Goal: Task Accomplishment & Management: Use online tool/utility

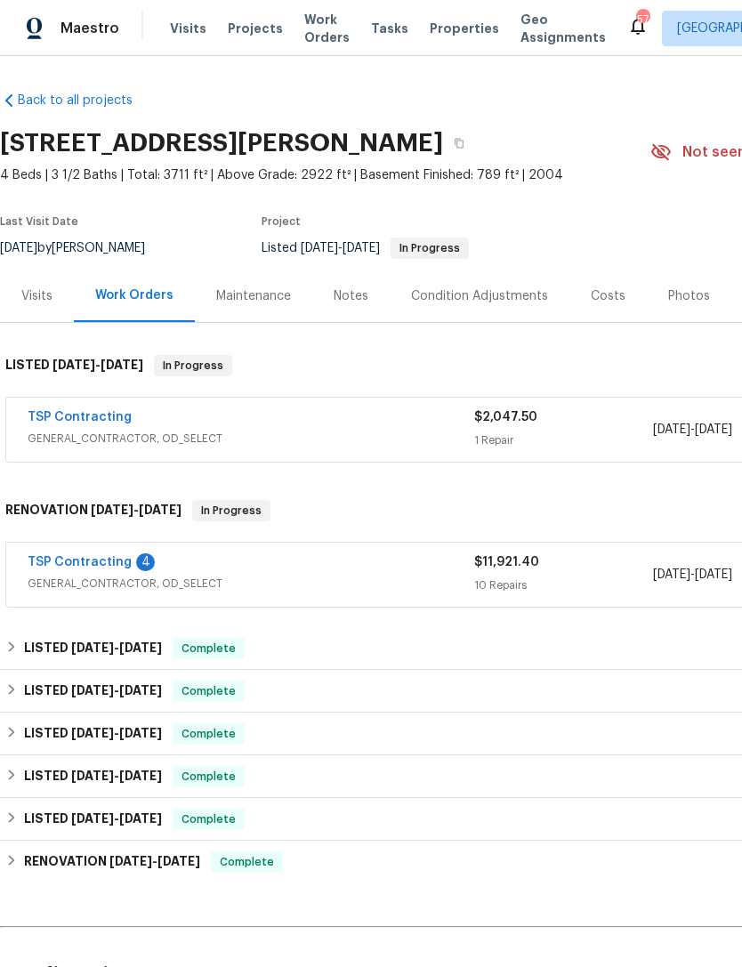
click at [91, 557] on link "TSP Contracting" at bounding box center [80, 562] width 104 height 12
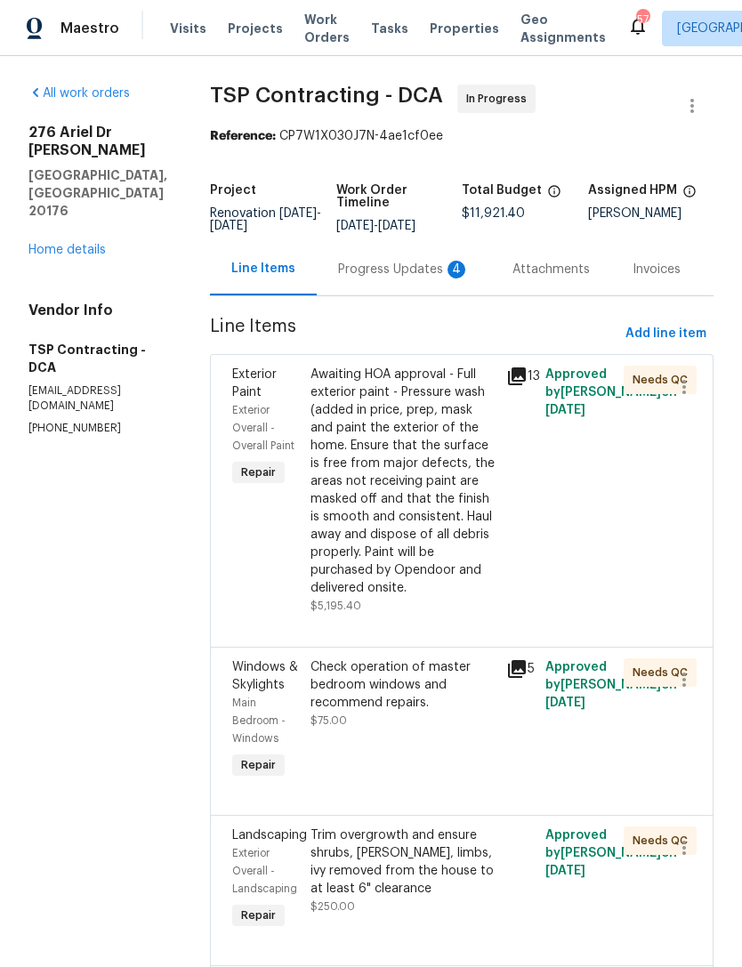
click at [364, 267] on div "Progress Updates 4" at bounding box center [404, 270] width 132 height 18
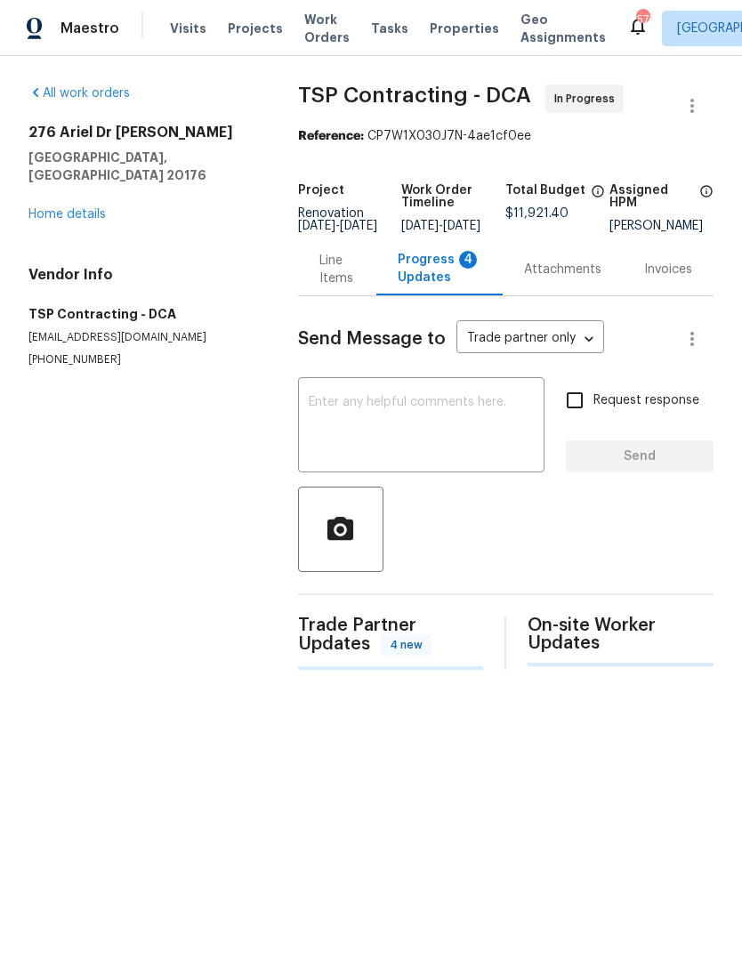
click at [426, 280] on div "Progress Updates 4" at bounding box center [440, 269] width 84 height 36
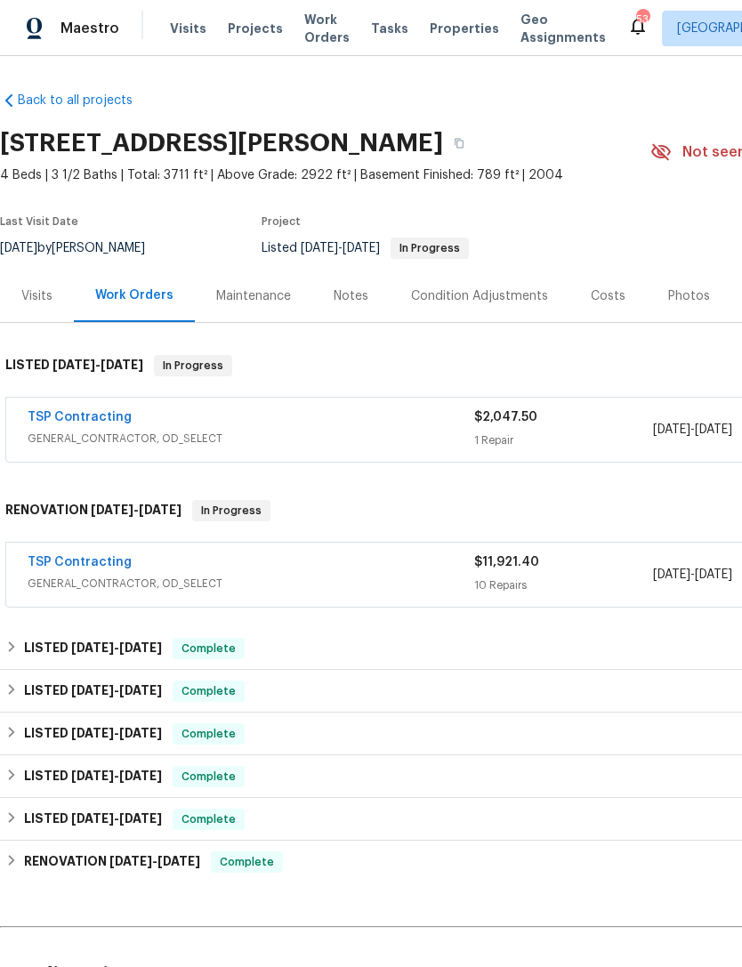
click at [686, 280] on div "Photos" at bounding box center [689, 295] width 84 height 52
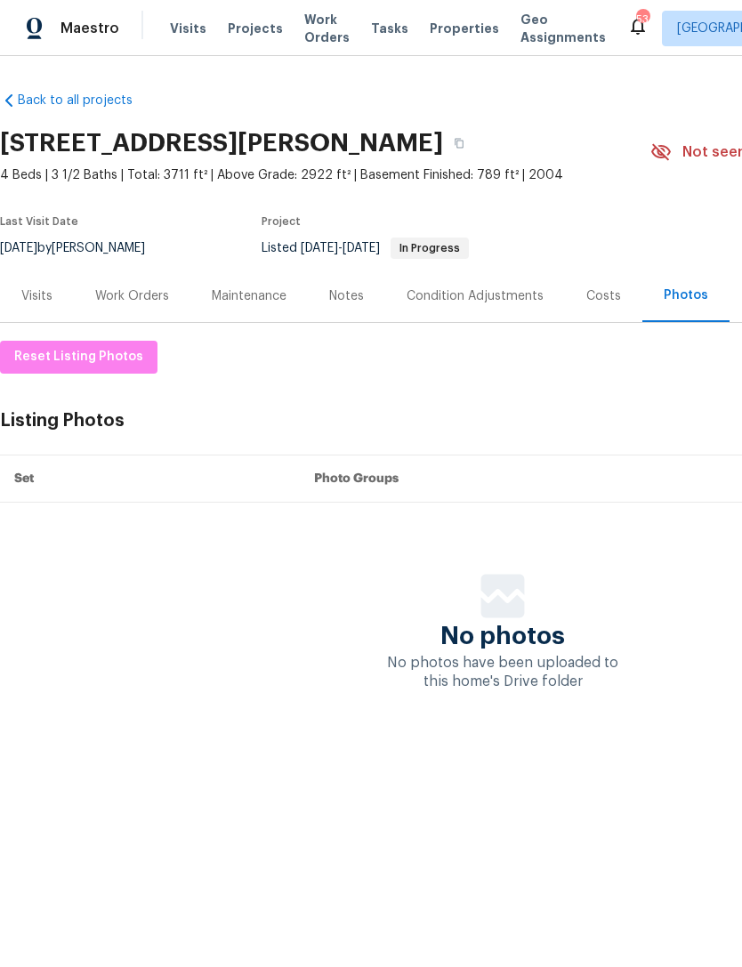
click at [62, 429] on div "Listing Photos Manage in Google Drive" at bounding box center [502, 421] width 1005 height 33
click at [687, 296] on div "Photos" at bounding box center [685, 295] width 44 height 18
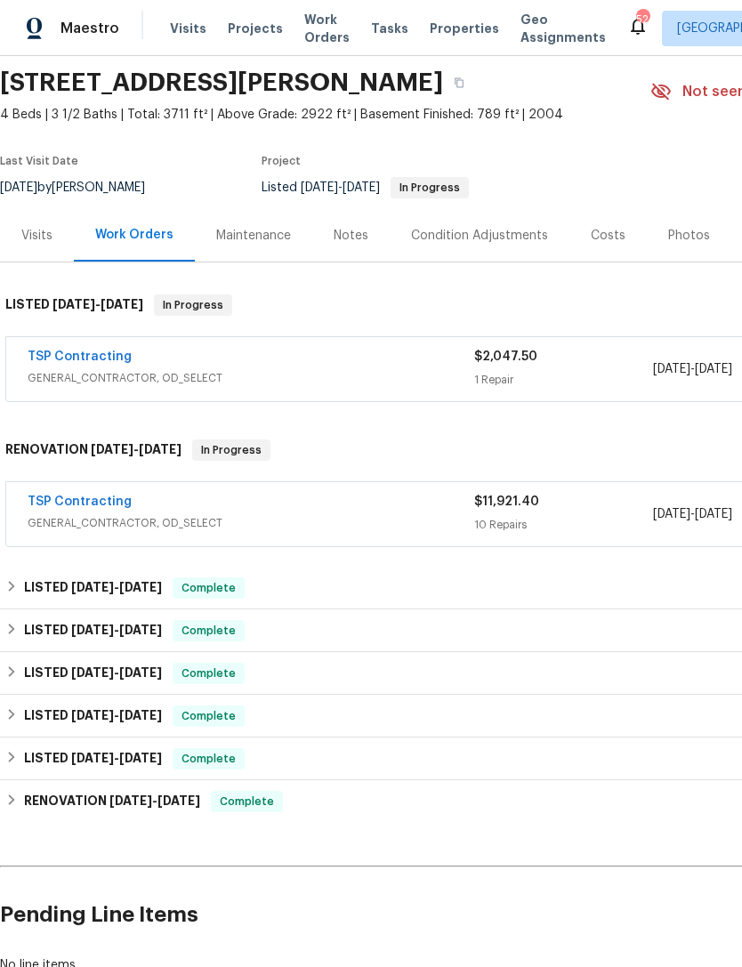
scroll to position [61, 0]
click at [98, 356] on link "TSP Contracting" at bounding box center [80, 356] width 104 height 12
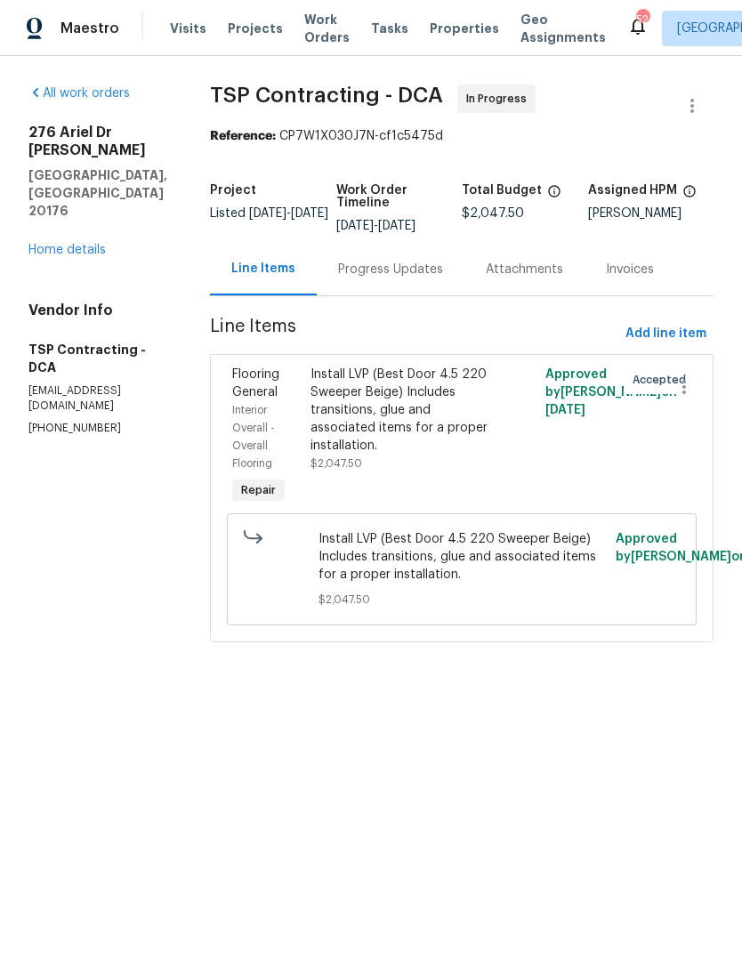
click at [375, 271] on div "Progress Updates" at bounding box center [390, 270] width 105 height 18
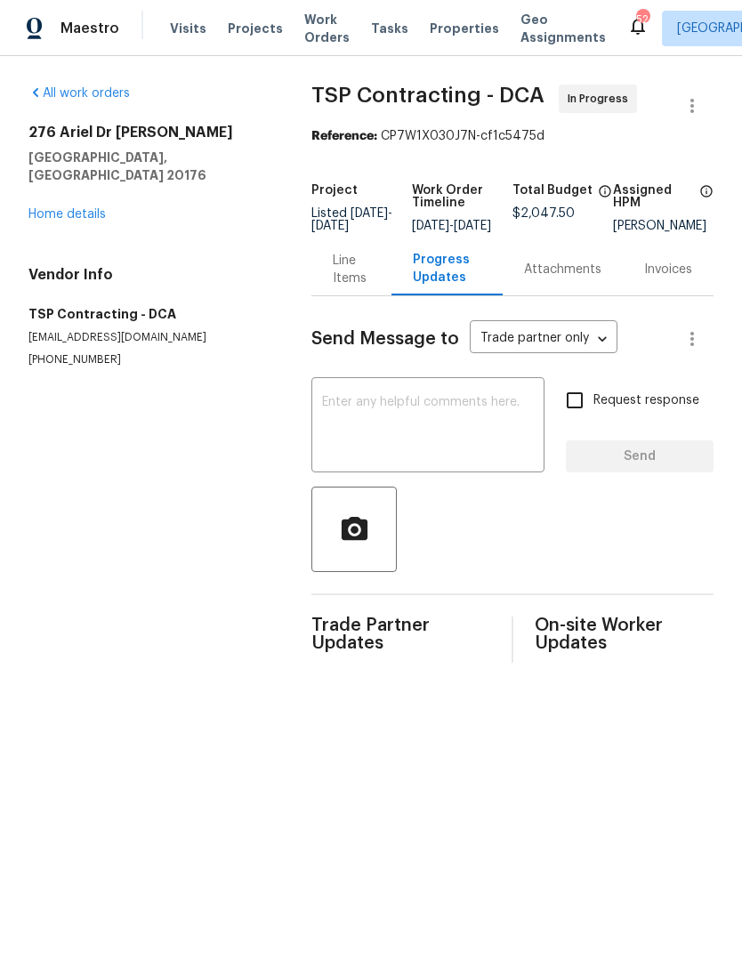
click at [440, 281] on div "Progress Updates" at bounding box center [447, 269] width 68 height 36
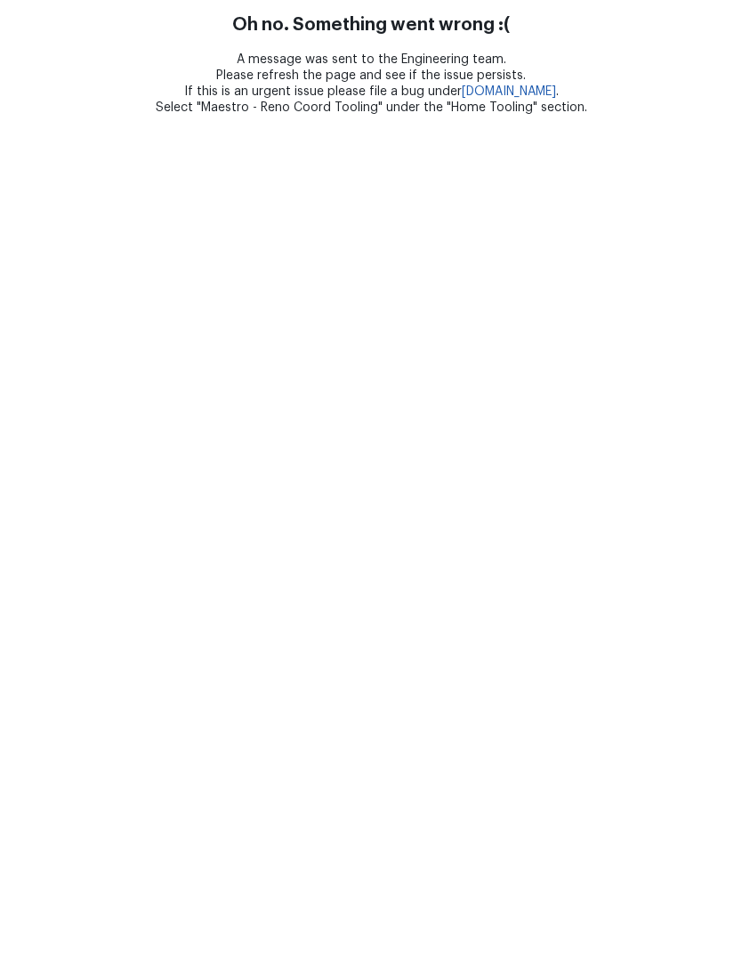
click at [95, 116] on html "Oh no. Something went wrong :( A message was sent to the Engineering team. Plea…" at bounding box center [371, 58] width 742 height 116
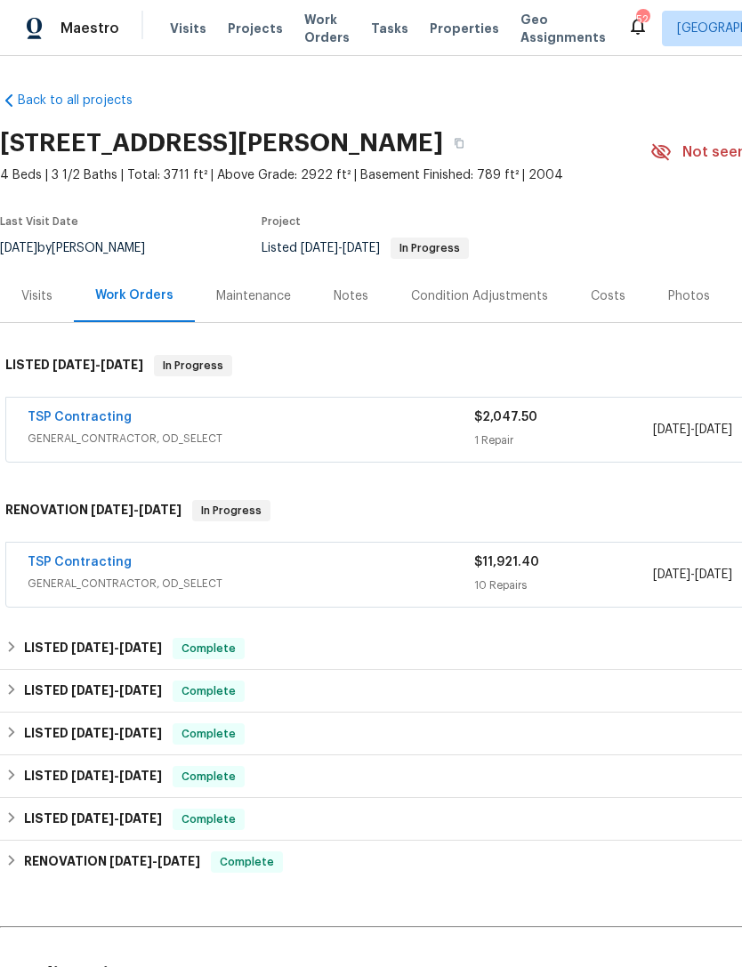
click at [101, 563] on link "TSP Contracting" at bounding box center [80, 562] width 104 height 12
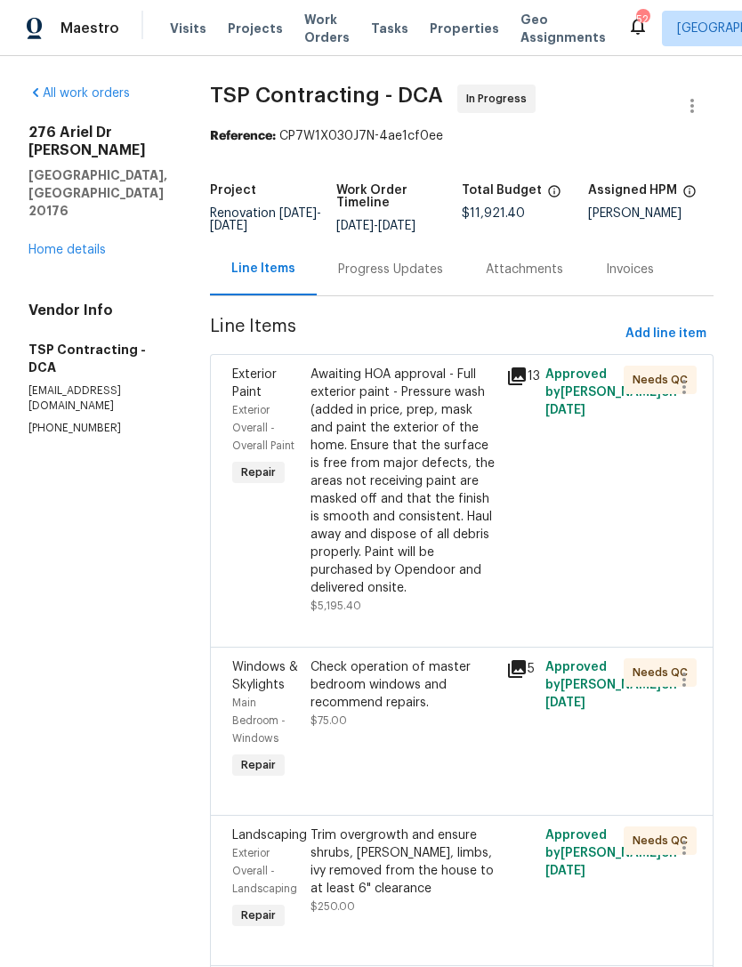
click at [374, 272] on div "Progress Updates" at bounding box center [390, 270] width 105 height 18
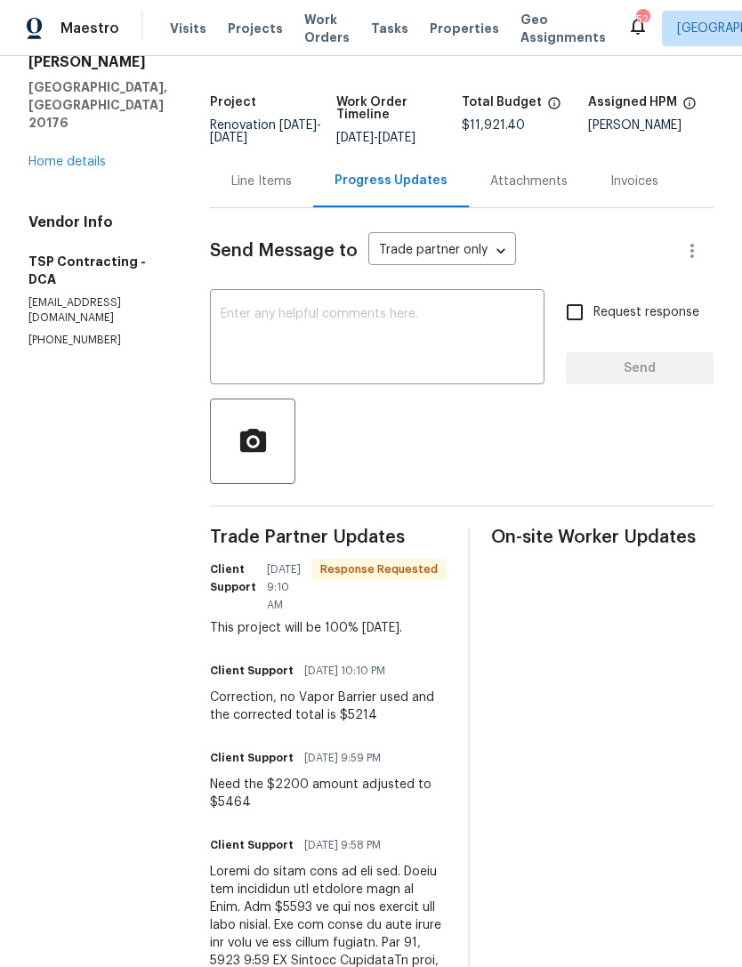
scroll to position [90, 0]
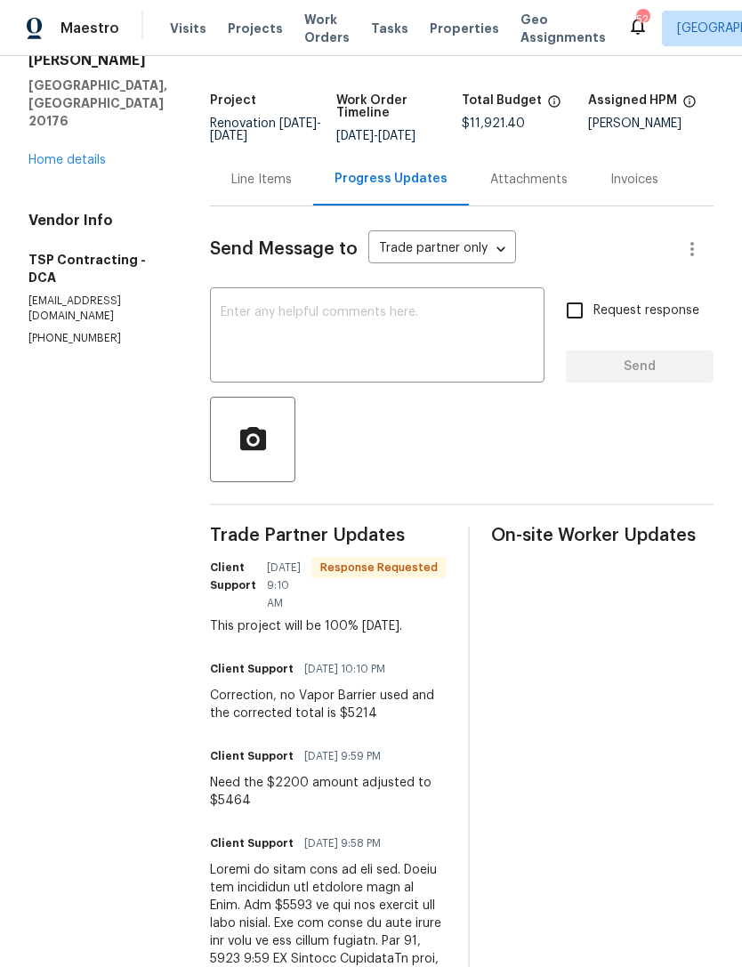
click at [289, 322] on textarea at bounding box center [377, 337] width 313 height 62
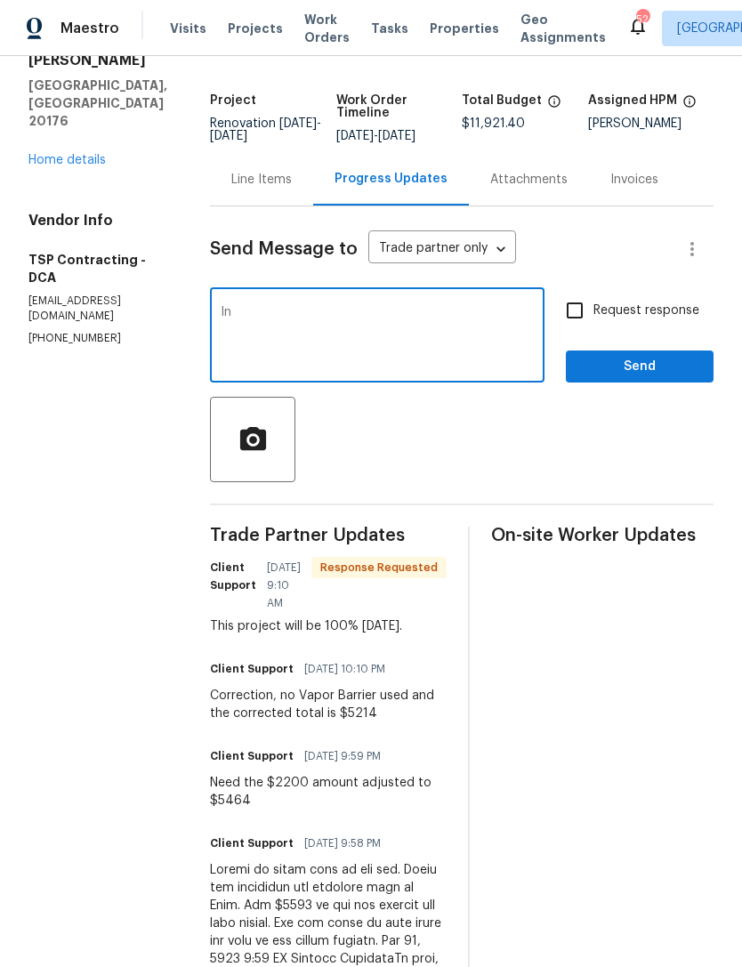
type textarea "I"
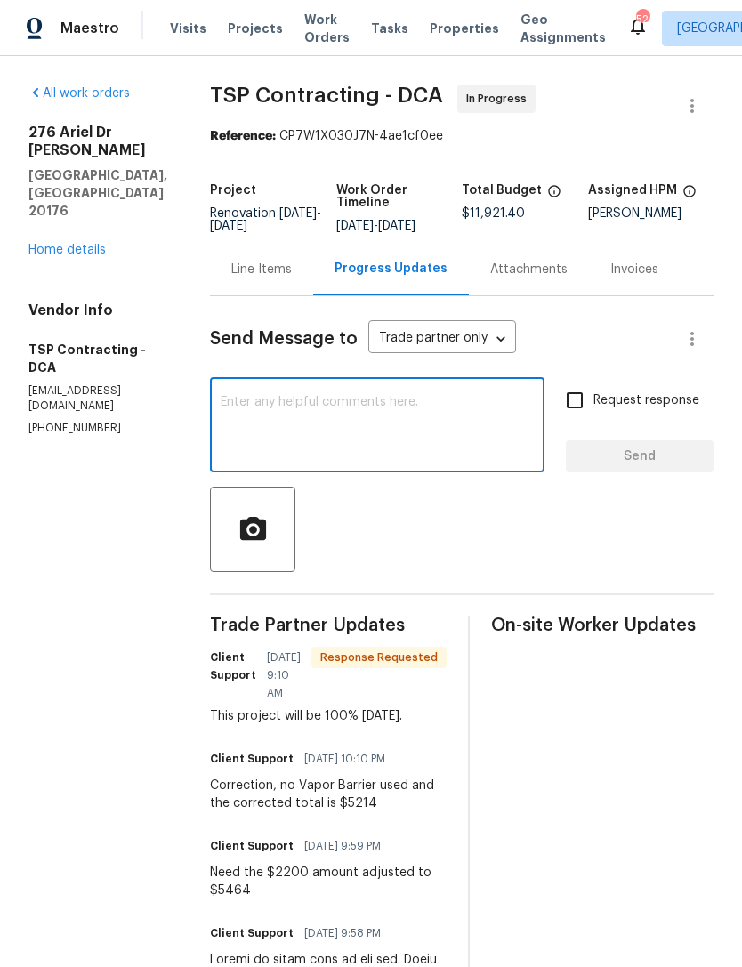
scroll to position [0, 0]
click at [259, 406] on textarea at bounding box center [377, 427] width 313 height 62
click at [231, 431] on textarea at bounding box center [377, 427] width 313 height 62
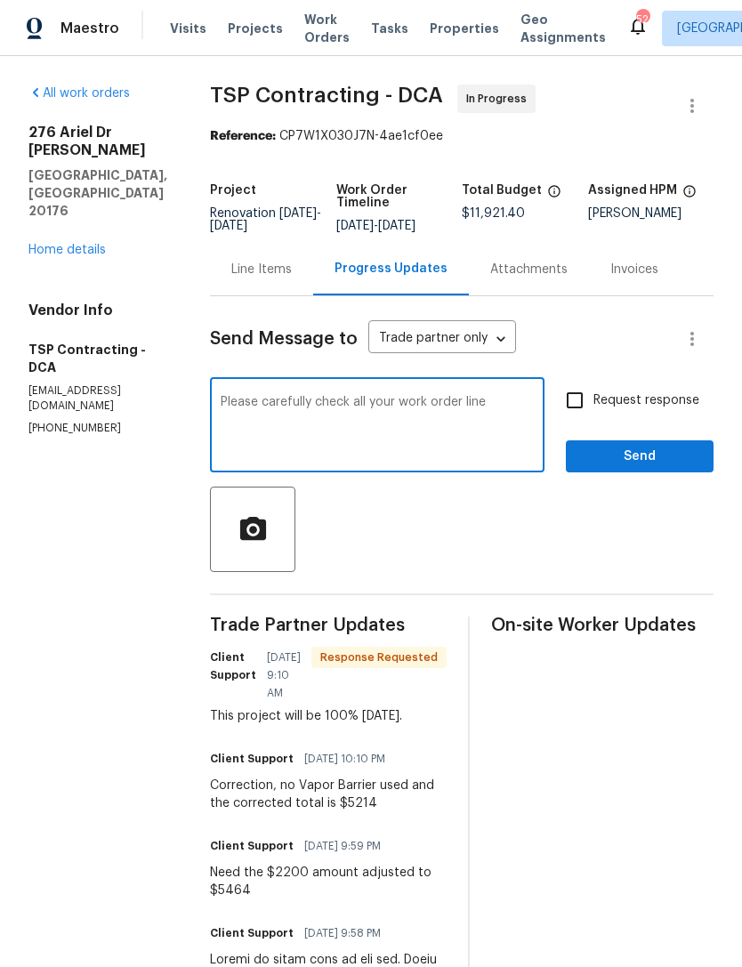
type textarea "Please carefully check all your work order line t"
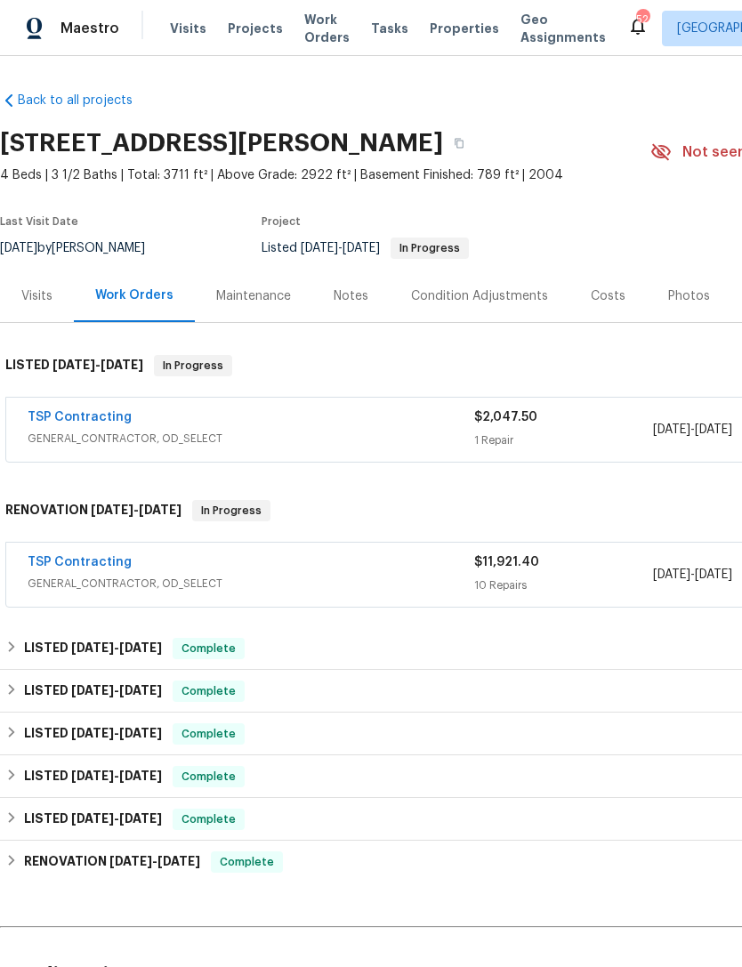
click at [397, 581] on span "GENERAL_CONTRACTOR, OD_SELECT" at bounding box center [251, 584] width 446 height 18
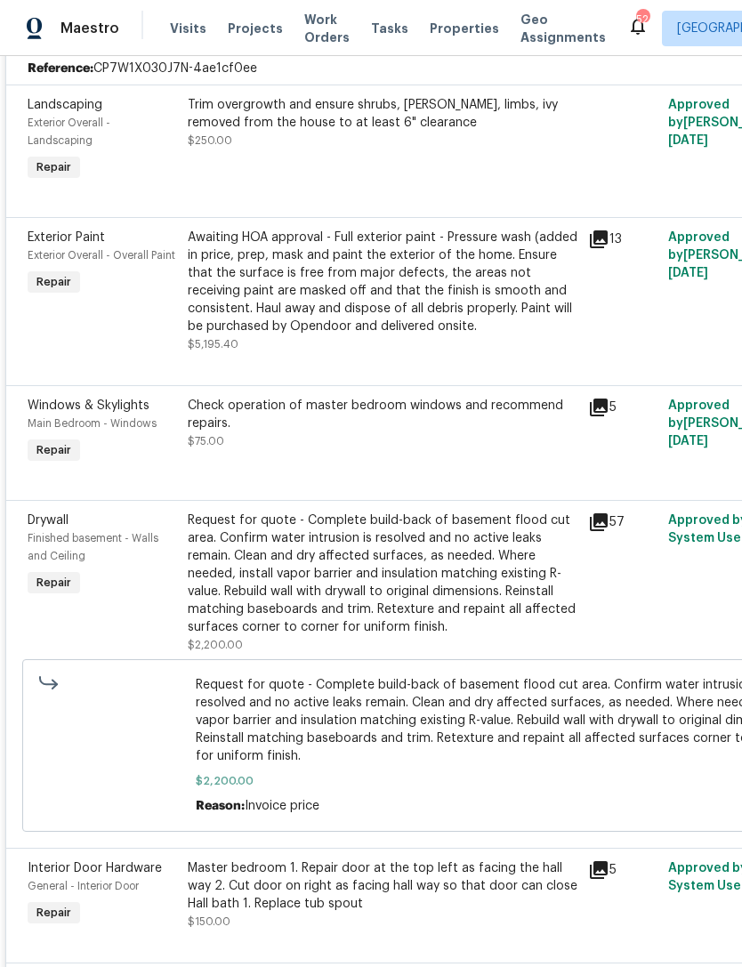
scroll to position [567, 0]
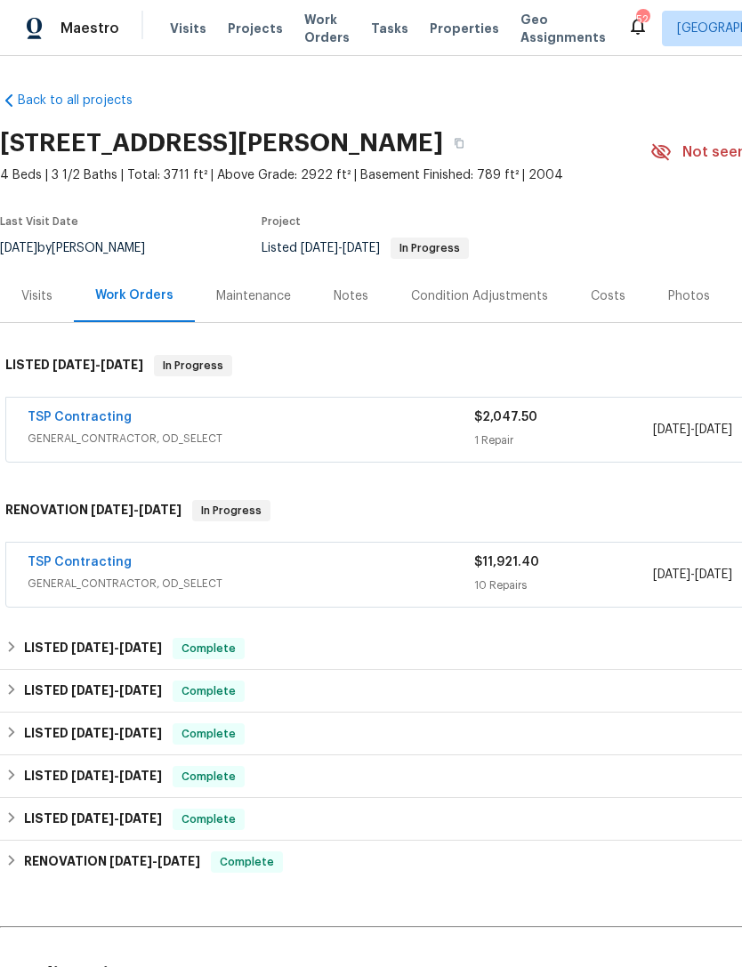
click at [83, 560] on link "TSP Contracting" at bounding box center [80, 562] width 104 height 12
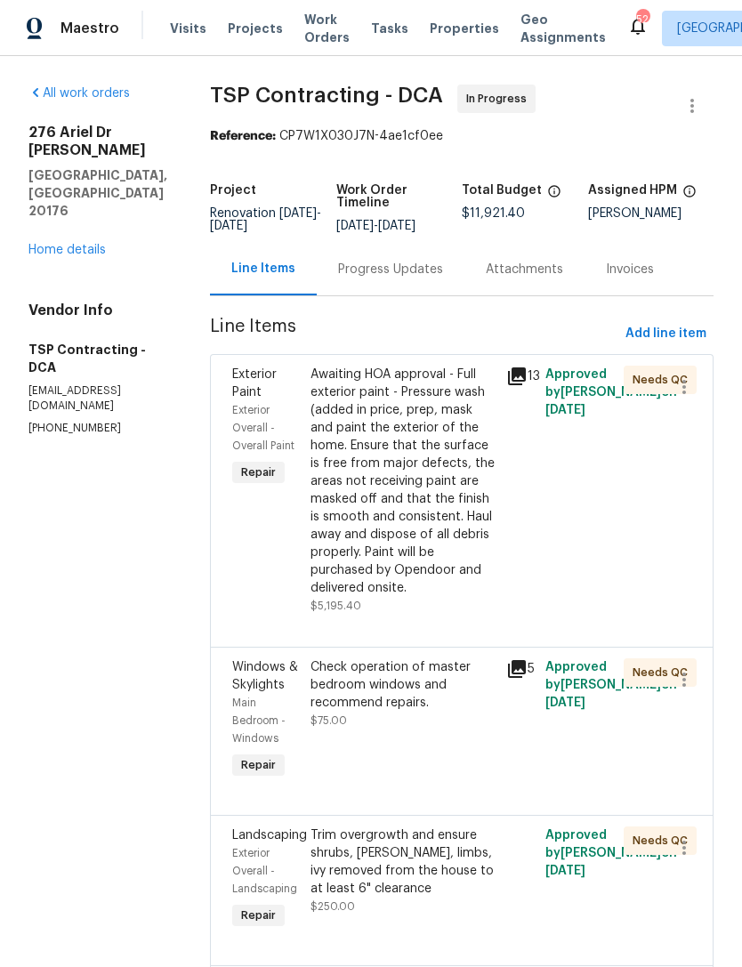
click at [360, 275] on div "Progress Updates" at bounding box center [390, 270] width 105 height 18
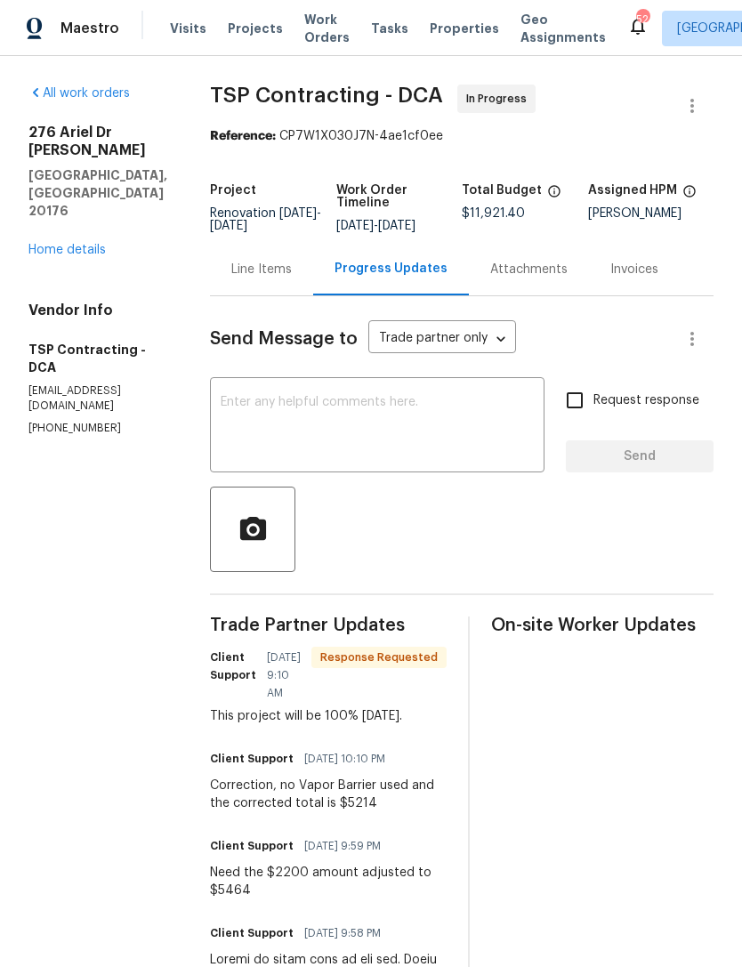
click at [316, 408] on textarea at bounding box center [377, 427] width 313 height 62
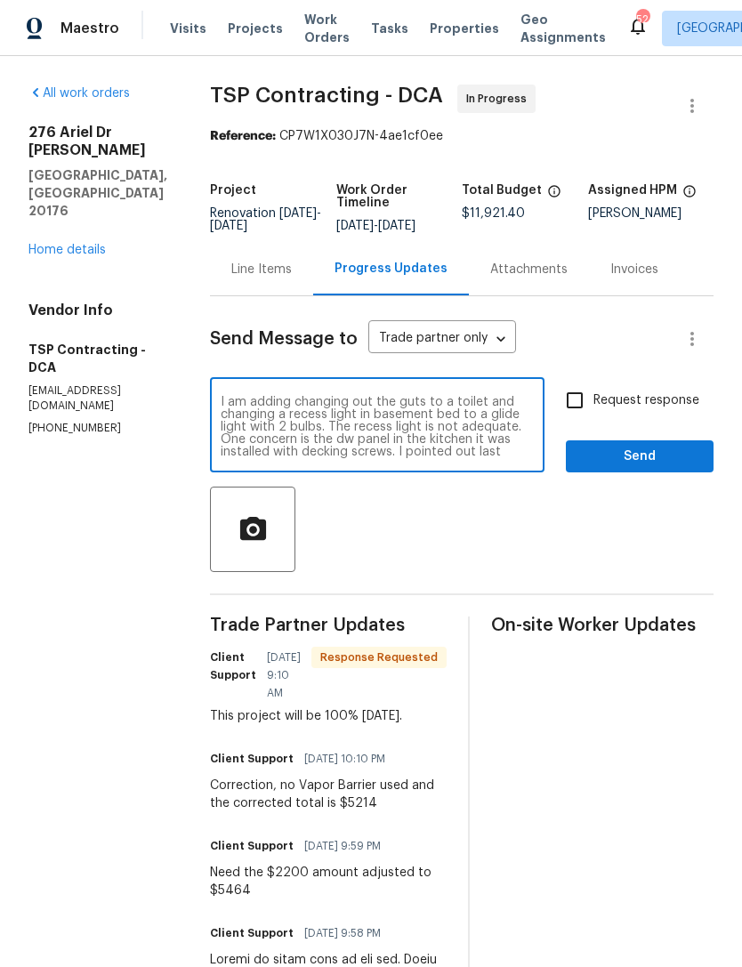
scroll to position [137, 0]
type textarea "Read all of your work orders . Items that are in your quote provided are also i…"
click at [656, 449] on span "Send" at bounding box center [639, 457] width 119 height 22
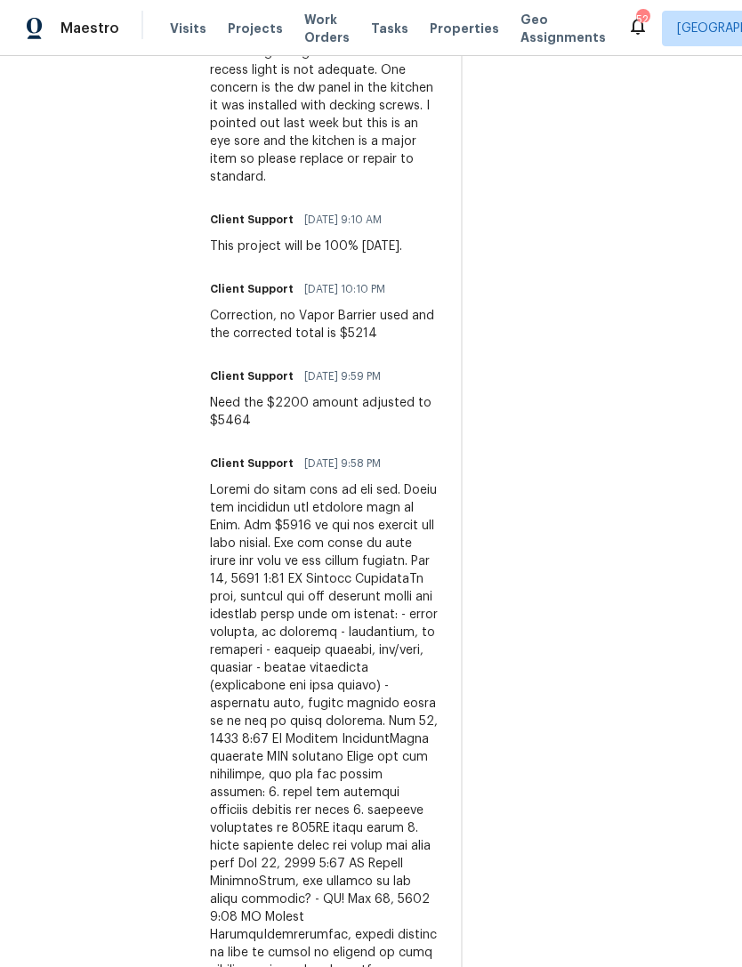
scroll to position [864, 0]
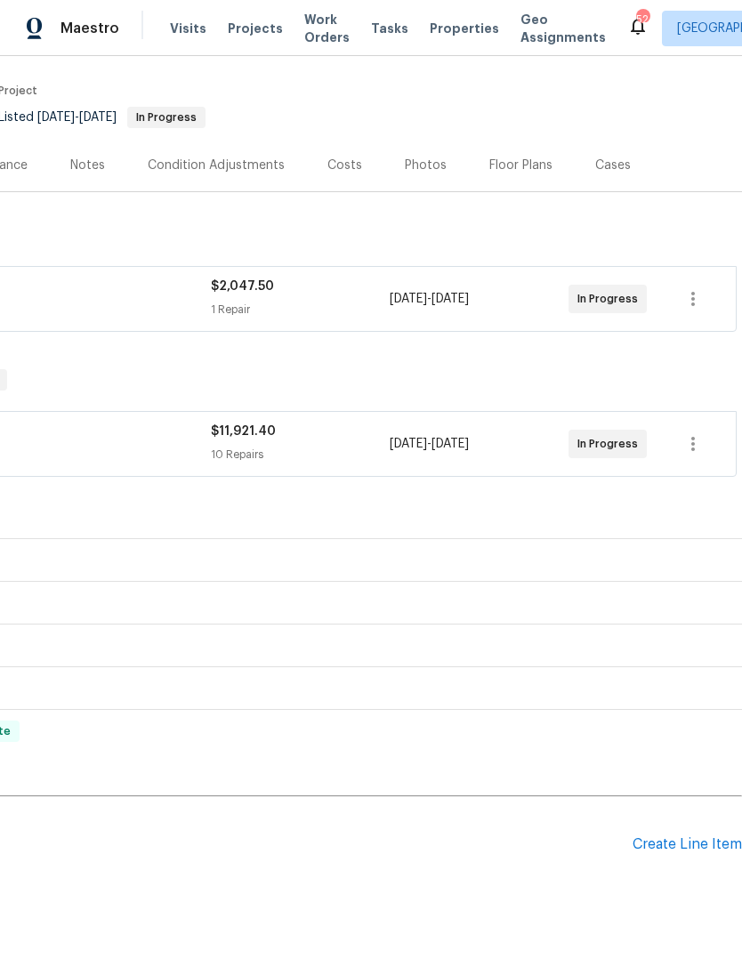
scroll to position [131, 263]
click at [663, 846] on div "Create Line Item" at bounding box center [686, 844] width 109 height 17
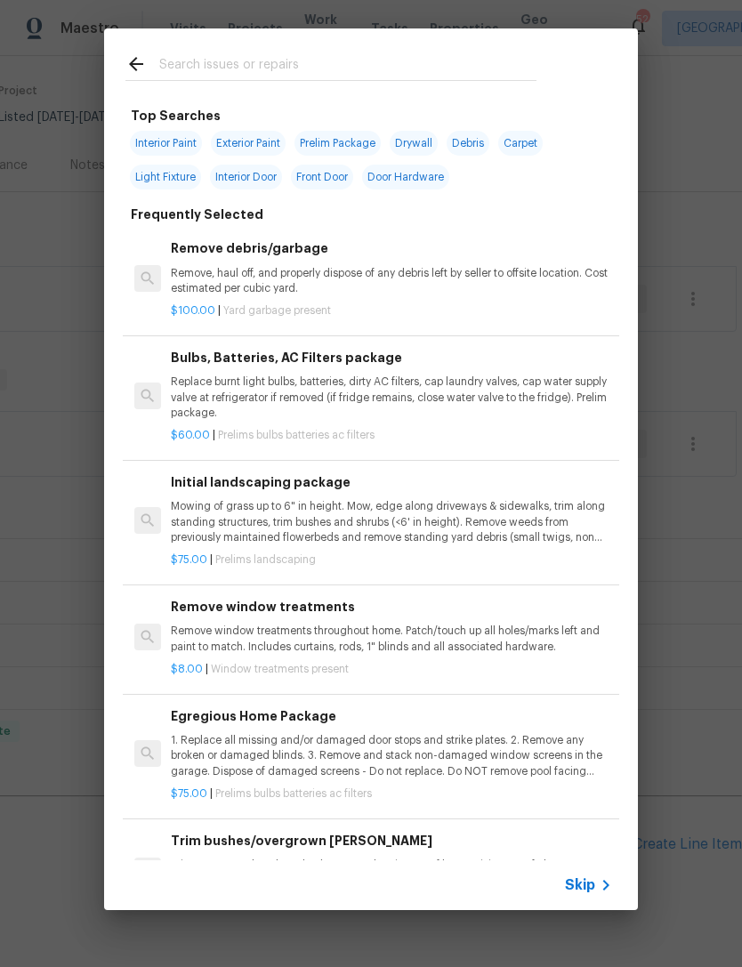
click at [219, 60] on input "text" at bounding box center [347, 66] width 377 height 27
click at [172, 133] on span "Interior Paint" at bounding box center [166, 143] width 72 height 25
type input "Interior Paint"
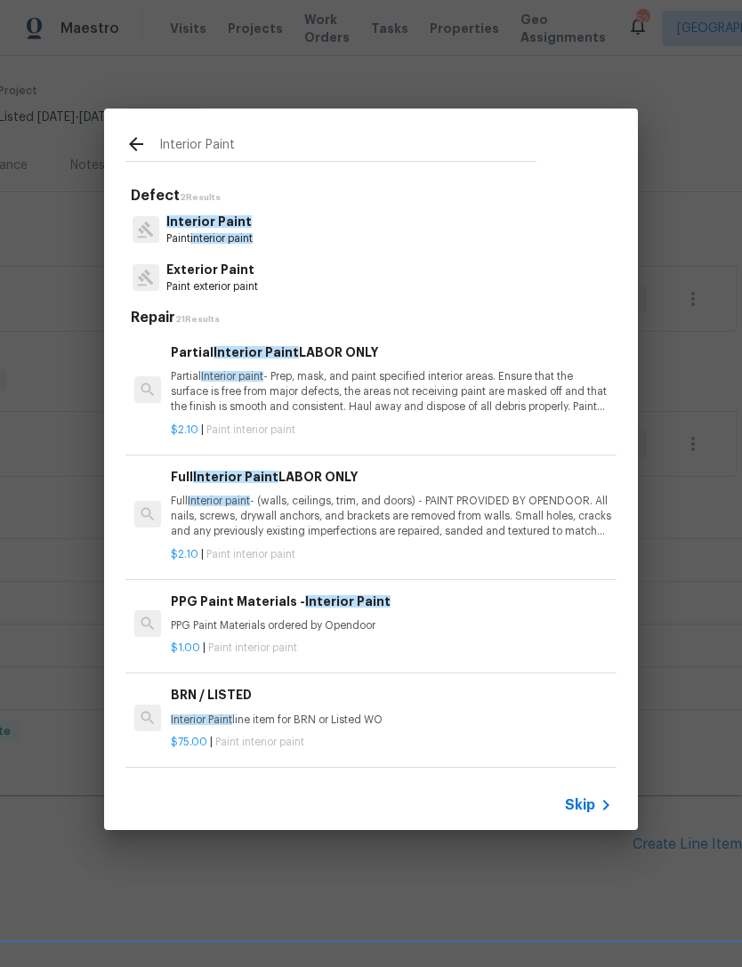
click at [592, 796] on span "Skip" at bounding box center [580, 805] width 30 height 18
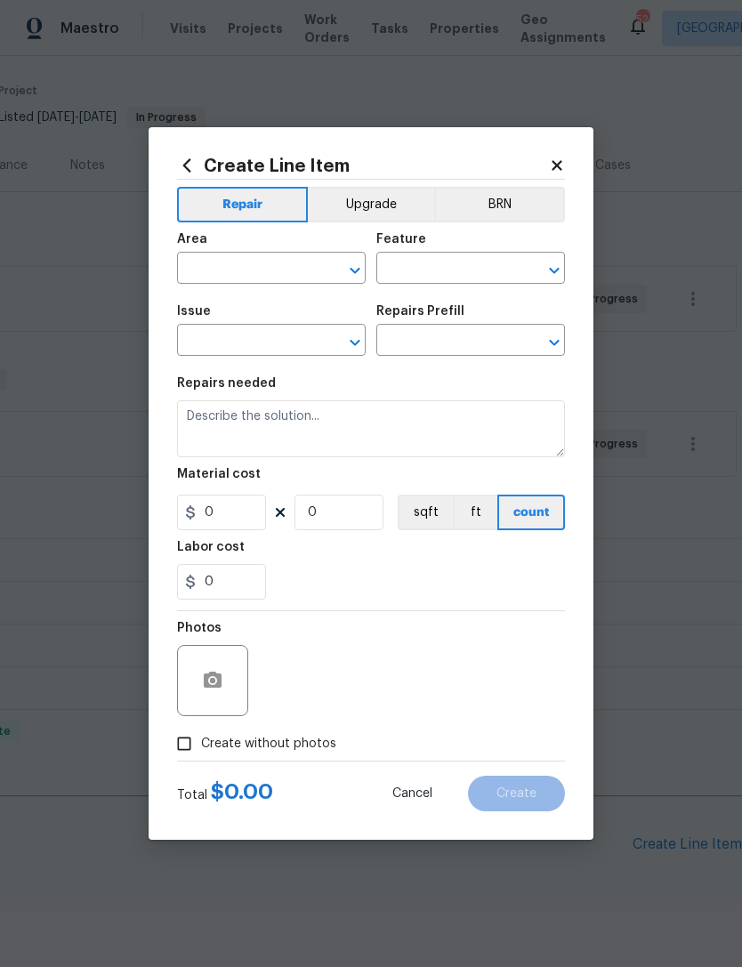
click at [557, 159] on icon at bounding box center [557, 165] width 16 height 16
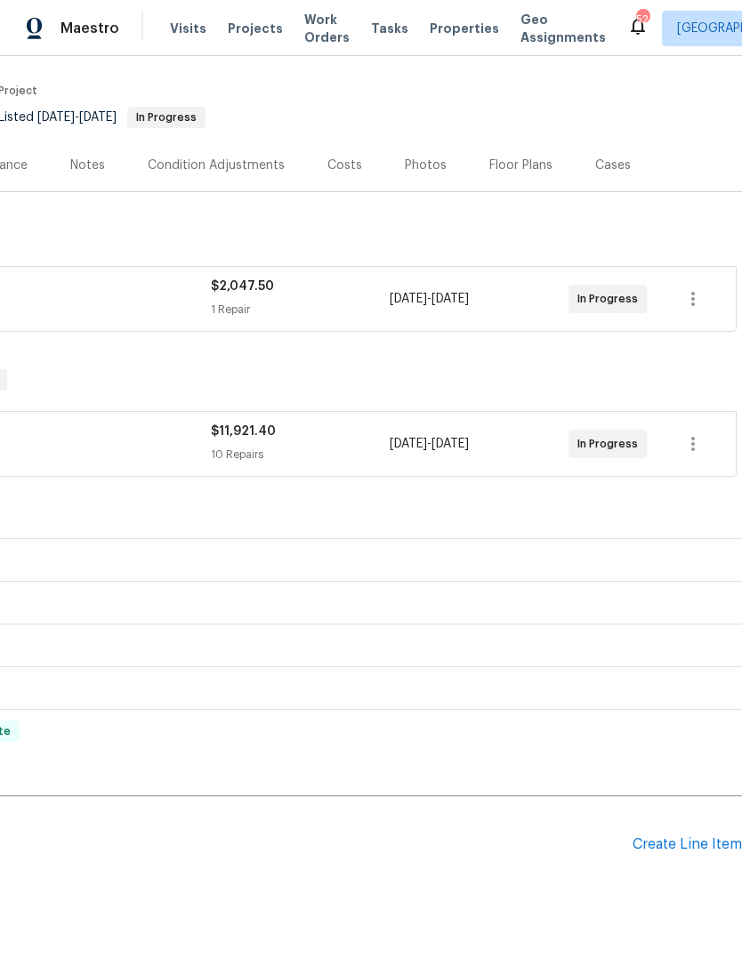
click at [688, 837] on div "Create Line Item" at bounding box center [686, 844] width 109 height 17
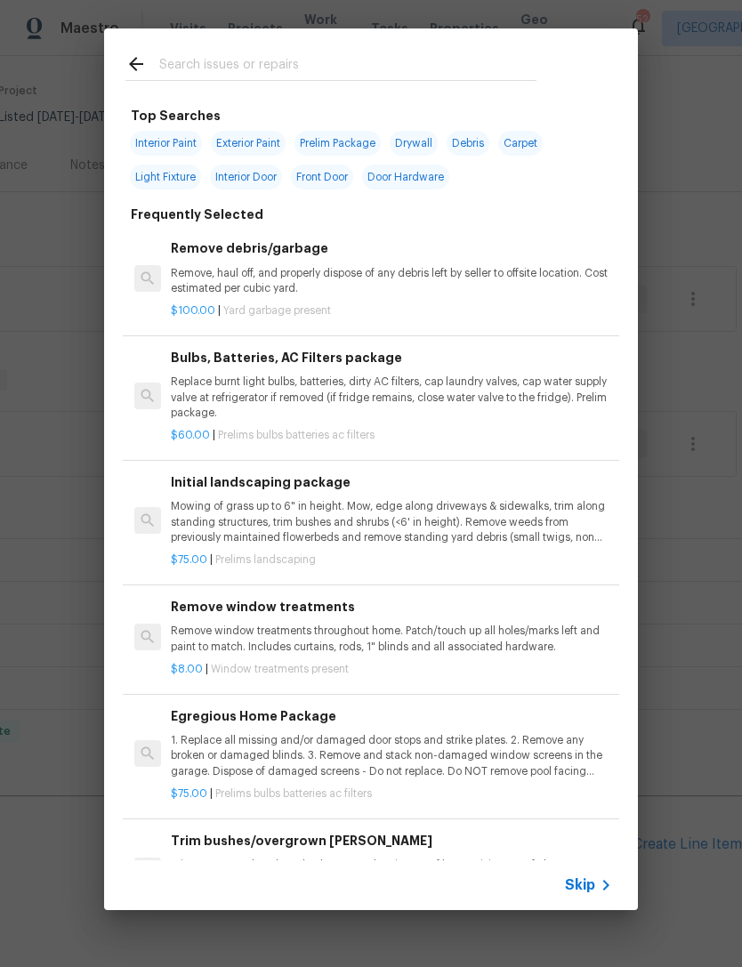
scroll to position [0, 0]
click at [201, 57] on input "text" at bounding box center [347, 66] width 377 height 27
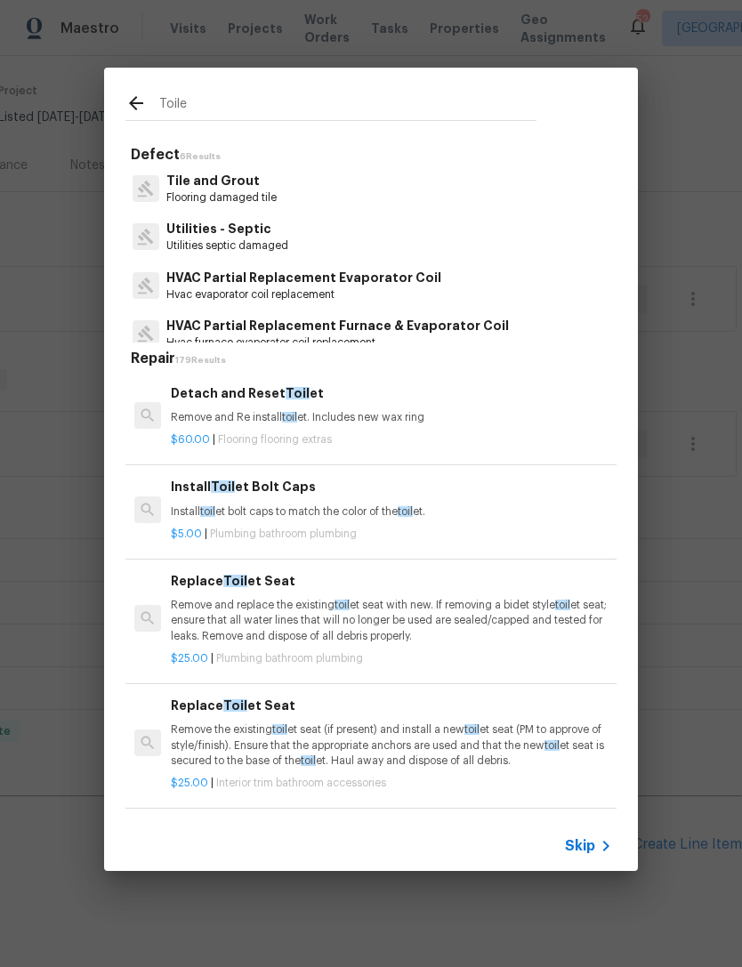
type input "Toilet"
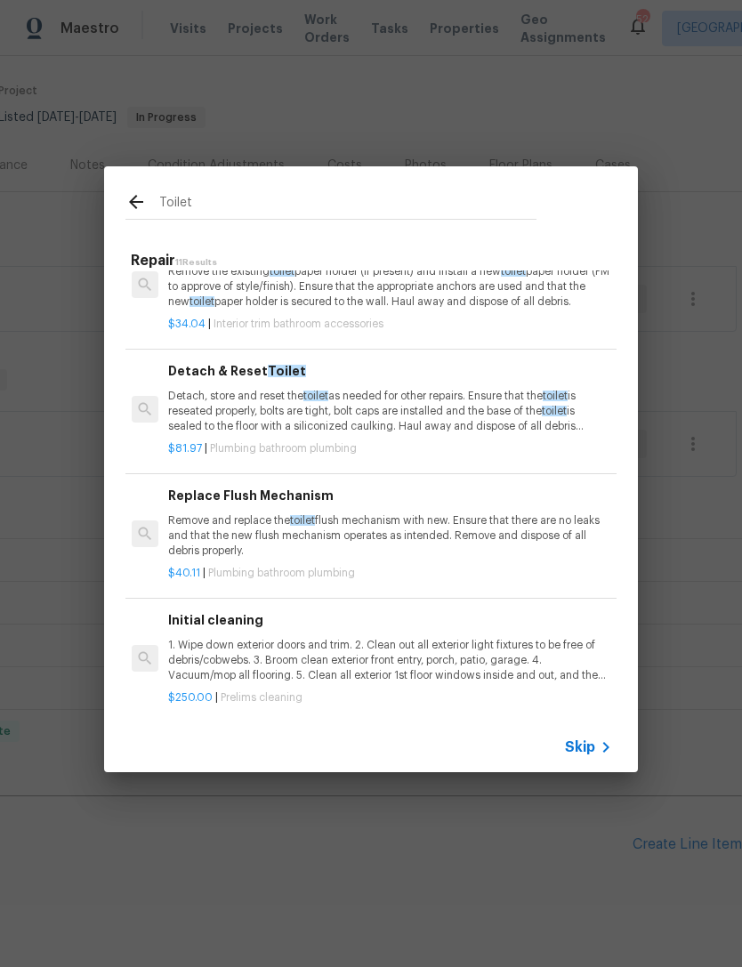
scroll to position [857, 3]
click at [289, 522] on p "Remove and replace the toilet flush mechanism with new. Ensure that there are n…" at bounding box center [388, 536] width 441 height 45
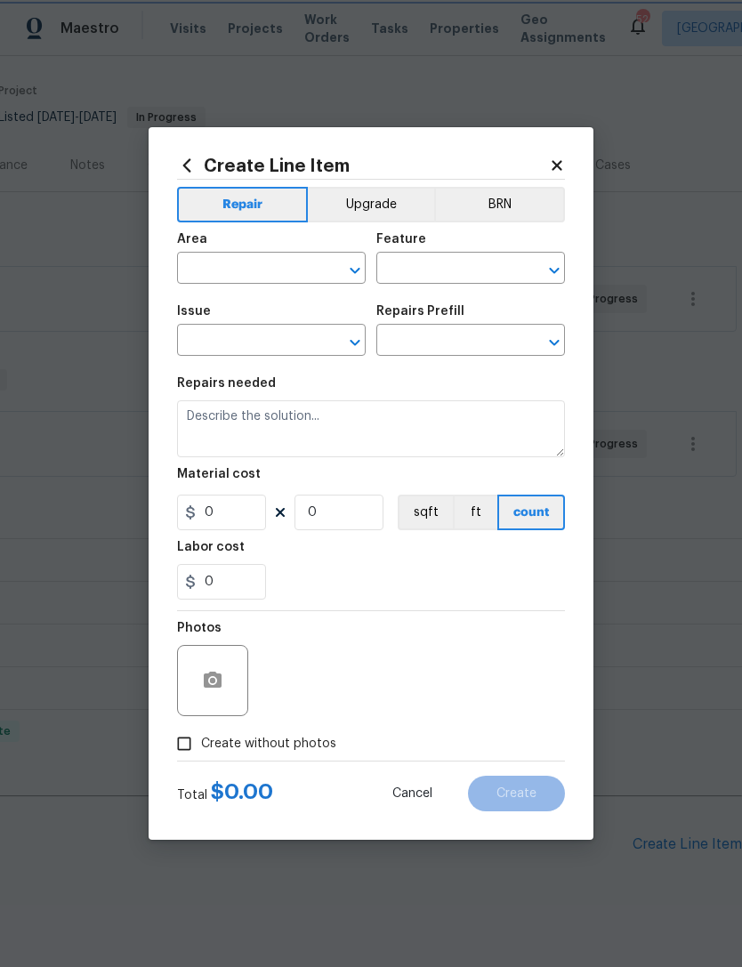
type input "Plumbing"
type input "Bathroom Plumbing"
type textarea "Remove and replace the toilet flush mechanism with new. Ensure that there are n…"
type input "1"
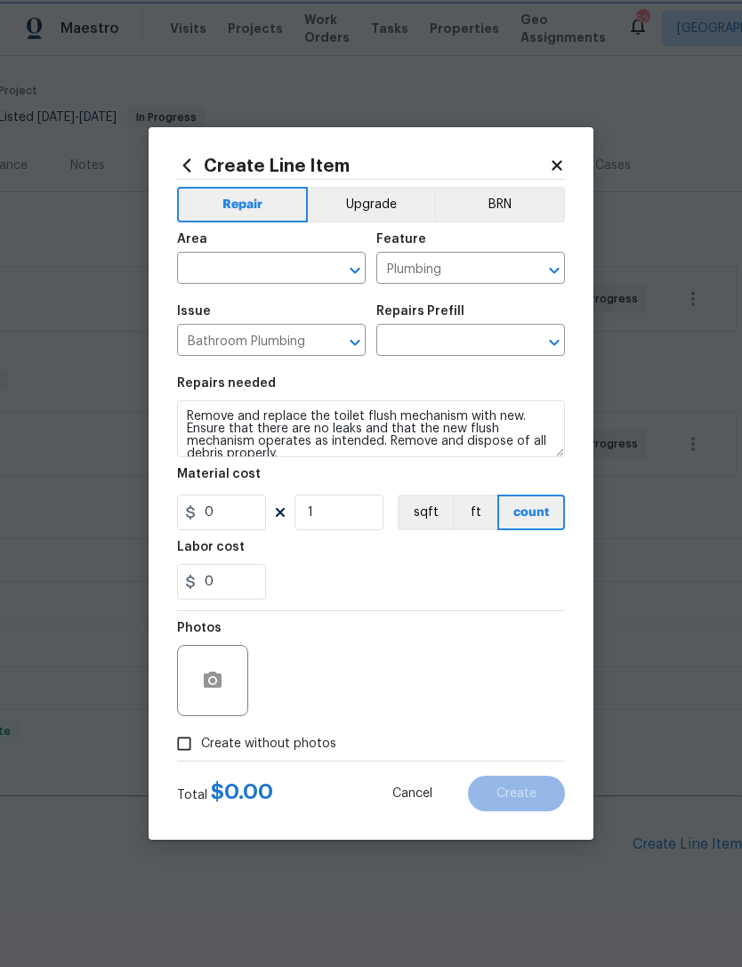
type input "Replace Flush Mechanism $40.11"
type input "40.11"
click at [277, 256] on input "text" at bounding box center [246, 270] width 139 height 28
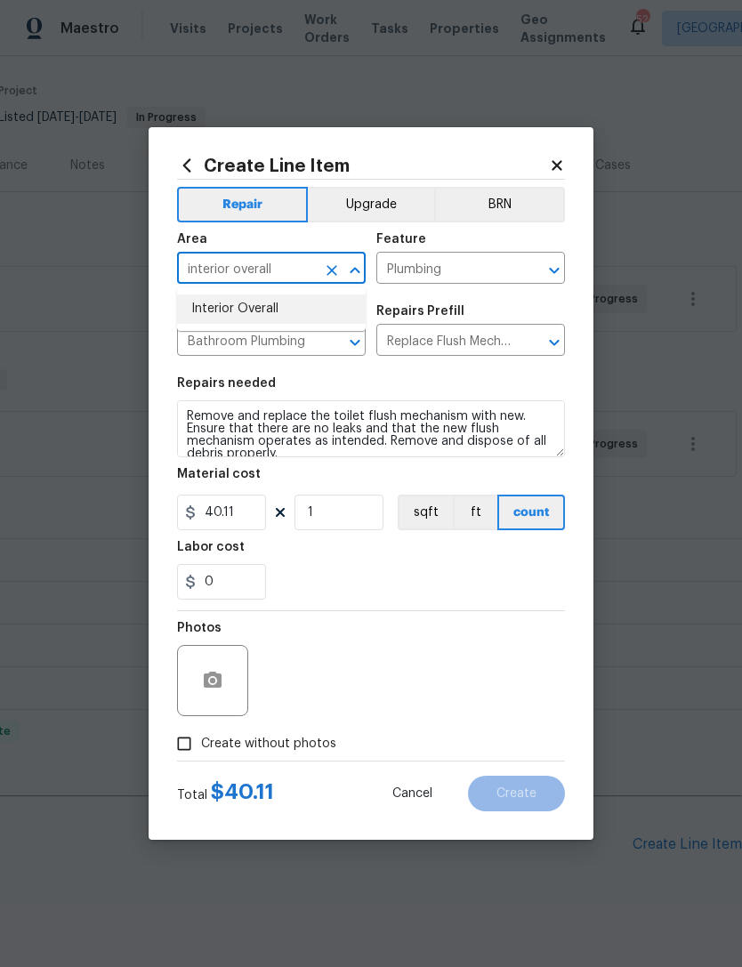
click at [267, 305] on li "Interior Overall" at bounding box center [271, 308] width 189 height 29
type input "Interior Overall"
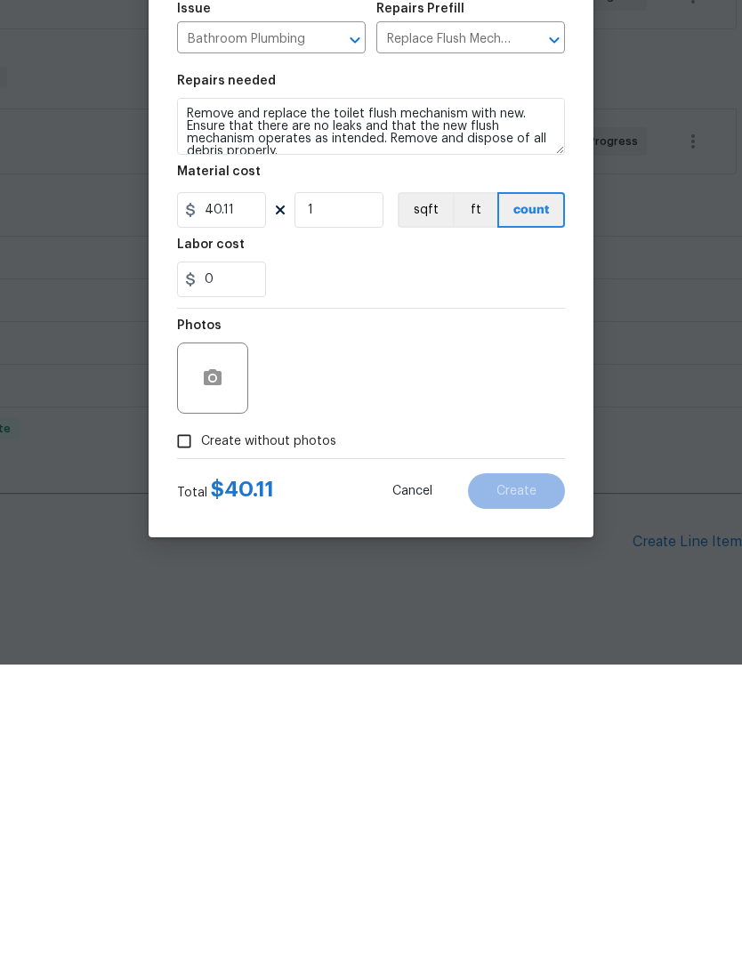
scroll to position [15, 0]
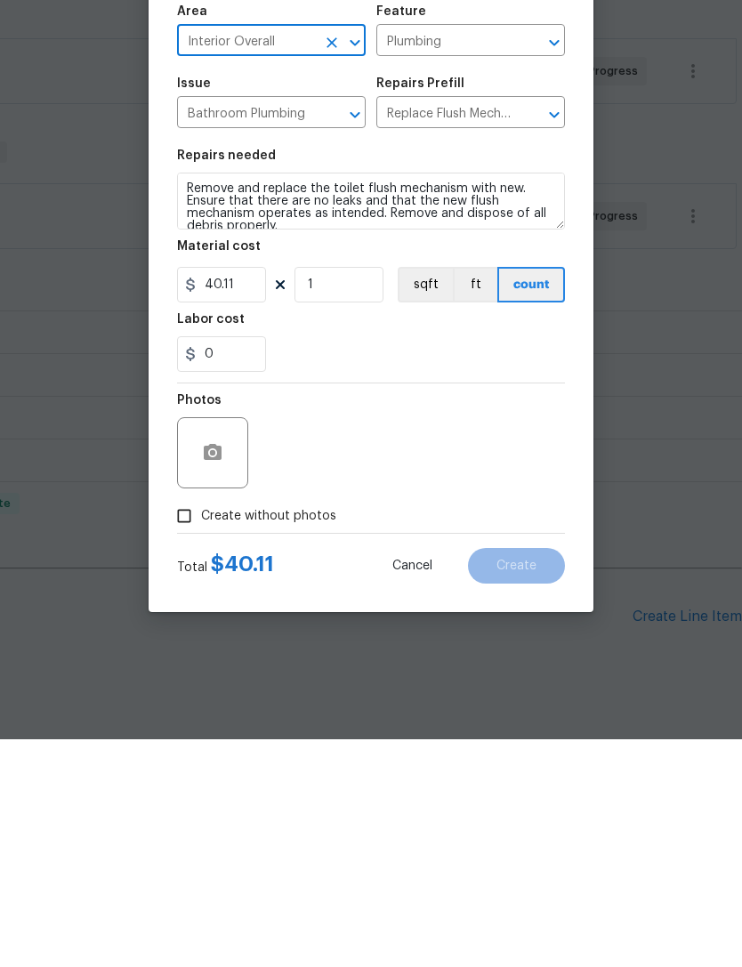
click at [185, 727] on input "Create without photos" at bounding box center [184, 744] width 34 height 34
checkbox input "true"
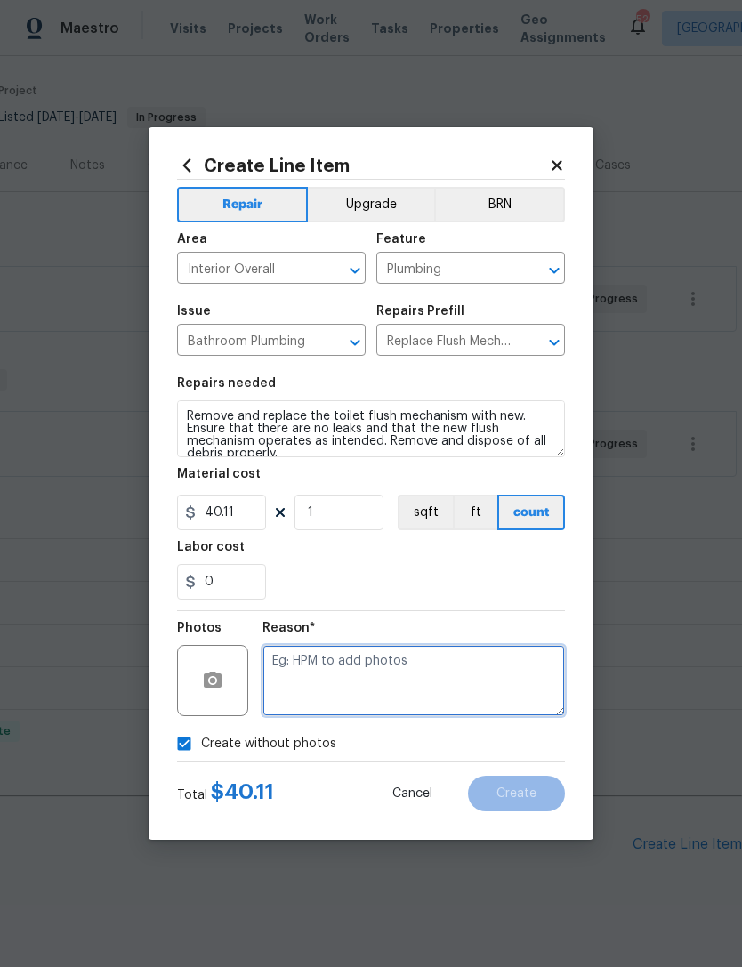
click at [327, 663] on textarea at bounding box center [413, 680] width 302 height 71
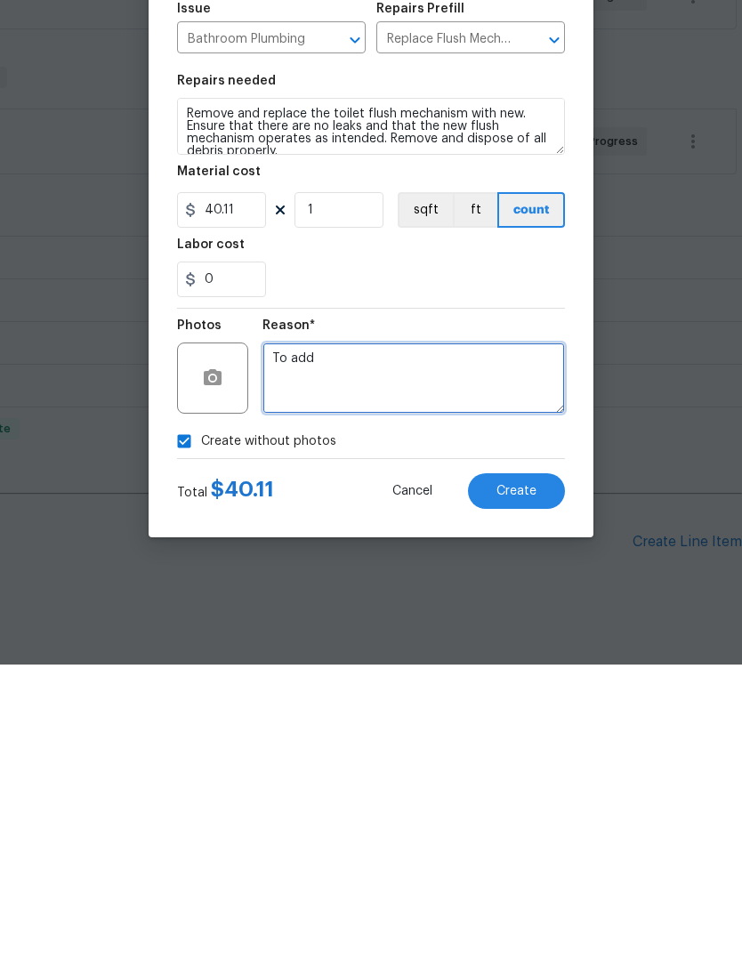
type textarea "To add"
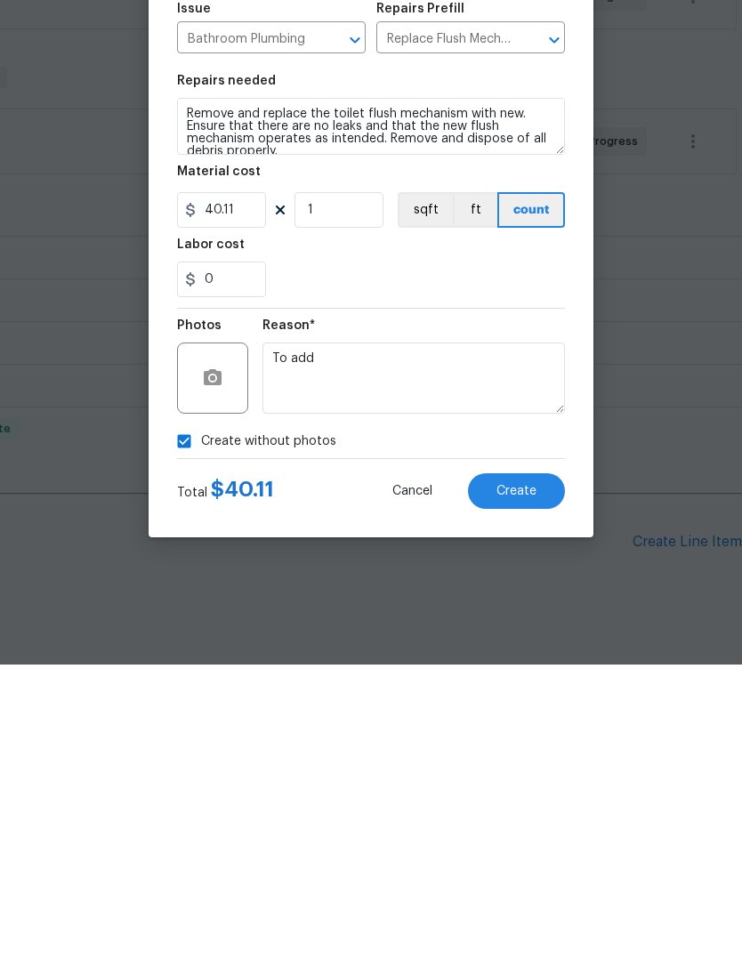
click at [536, 776] on button "Create" at bounding box center [516, 794] width 97 height 36
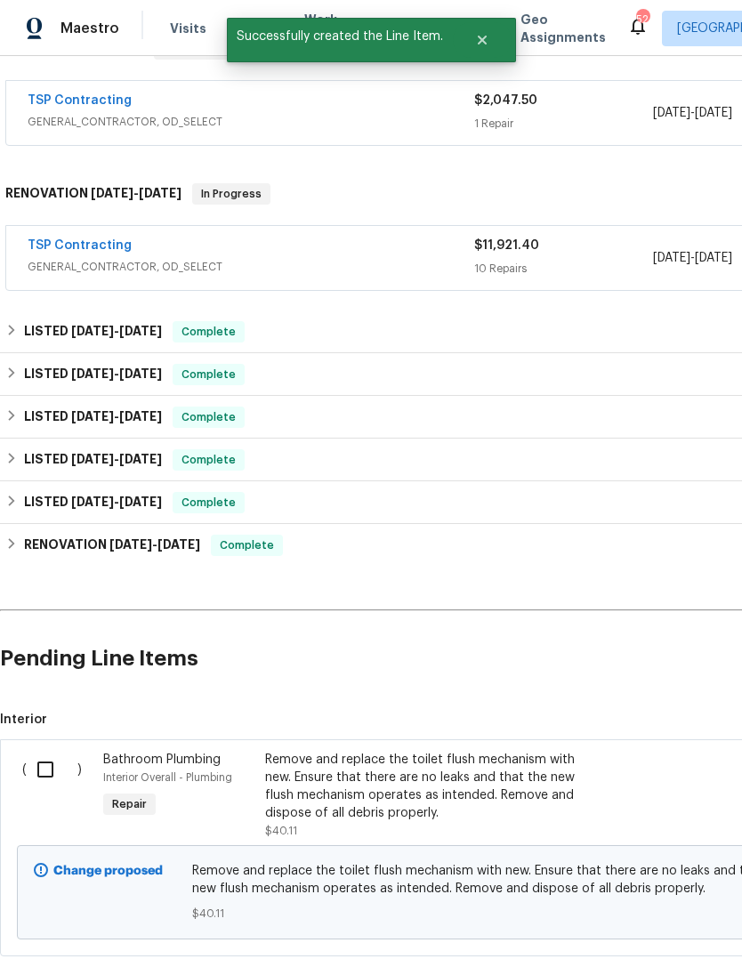
scroll to position [317, 0]
click at [52, 751] on input "checkbox" at bounding box center [52, 769] width 51 height 37
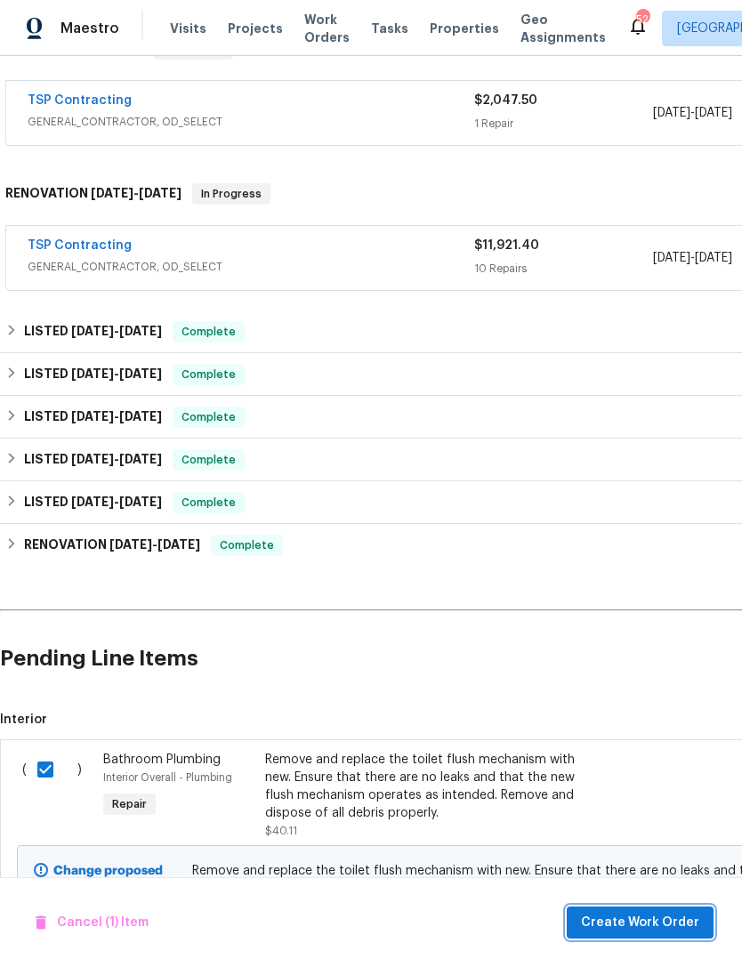
click at [655, 919] on span "Create Work Order" at bounding box center [640, 923] width 118 height 22
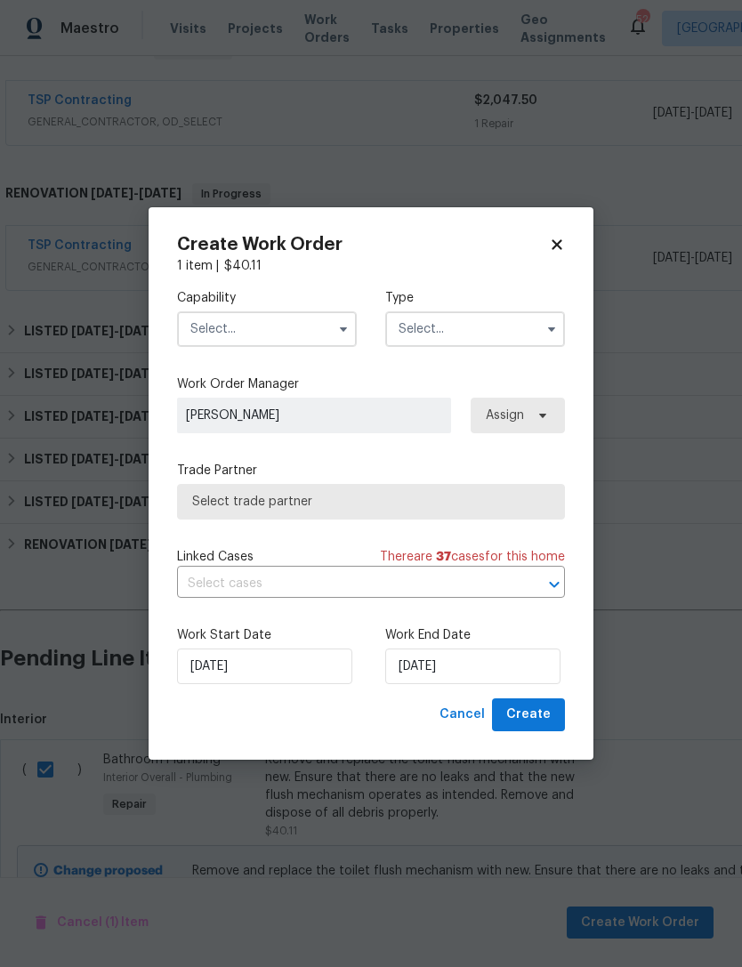
checkbox input "false"
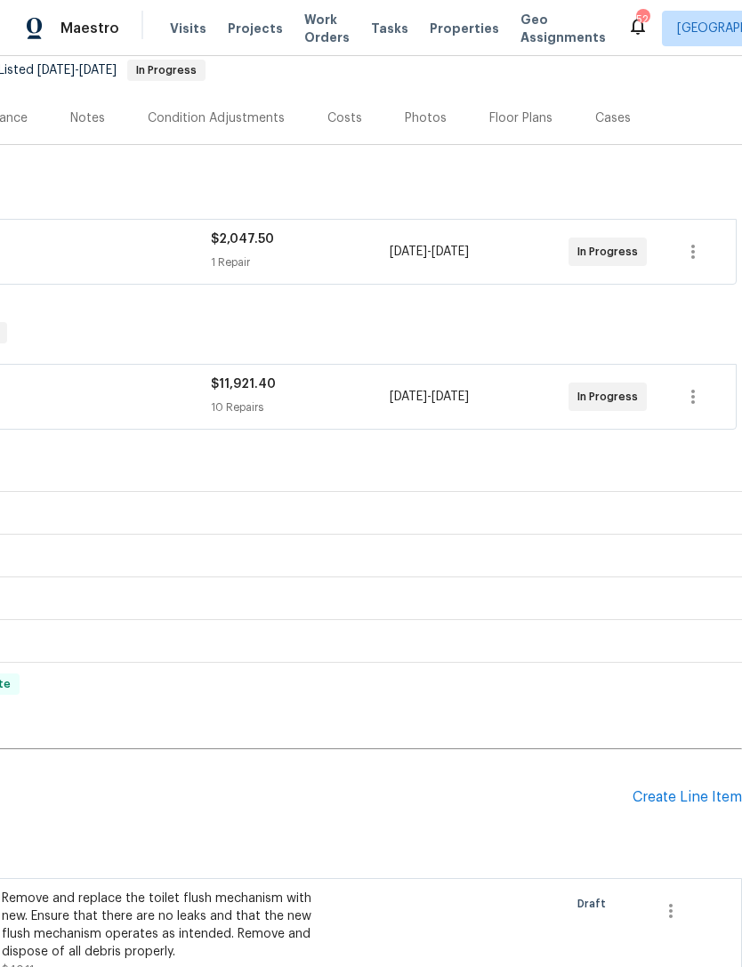
scroll to position [176, 263]
click at [684, 791] on div "Create Line Item" at bounding box center [686, 799] width 109 height 17
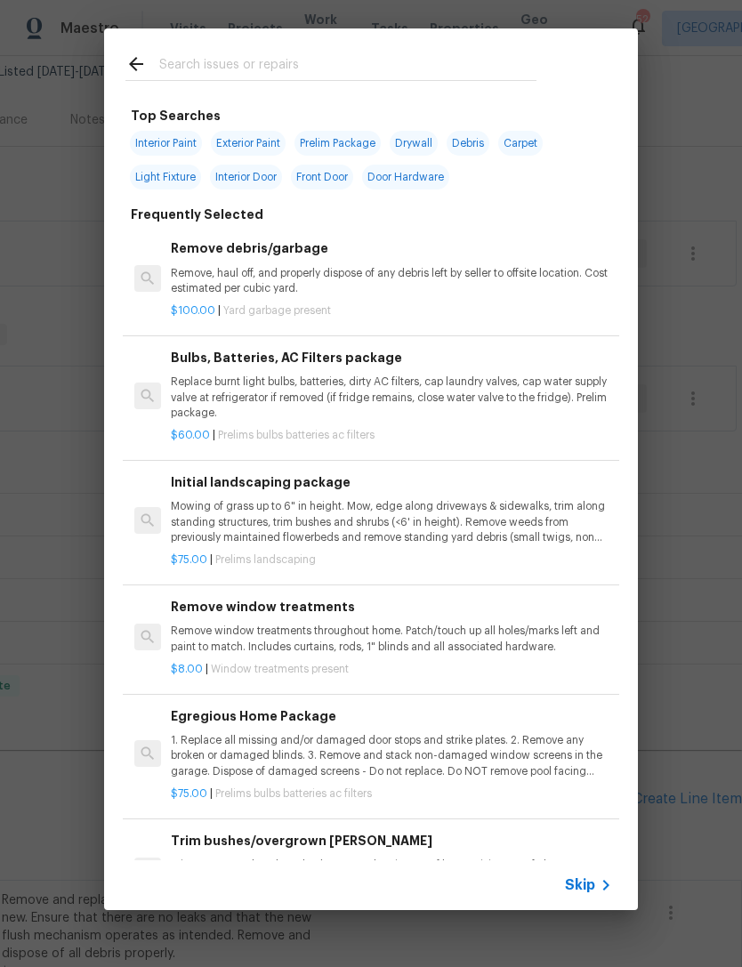
click at [237, 65] on input "text" at bounding box center [347, 66] width 377 height 27
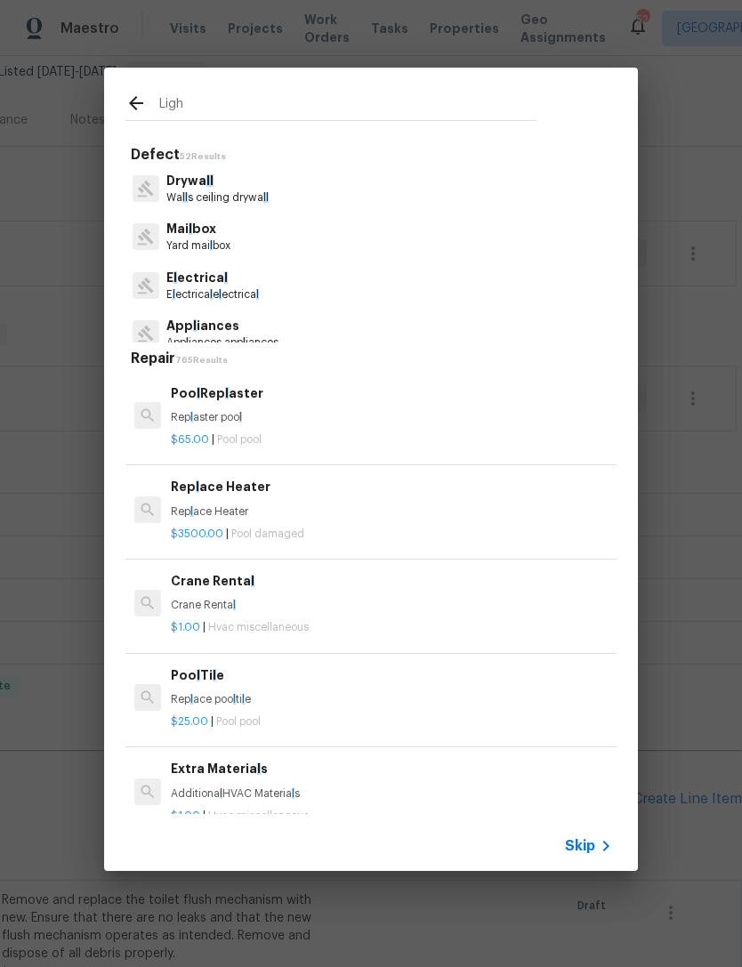
type input "Light"
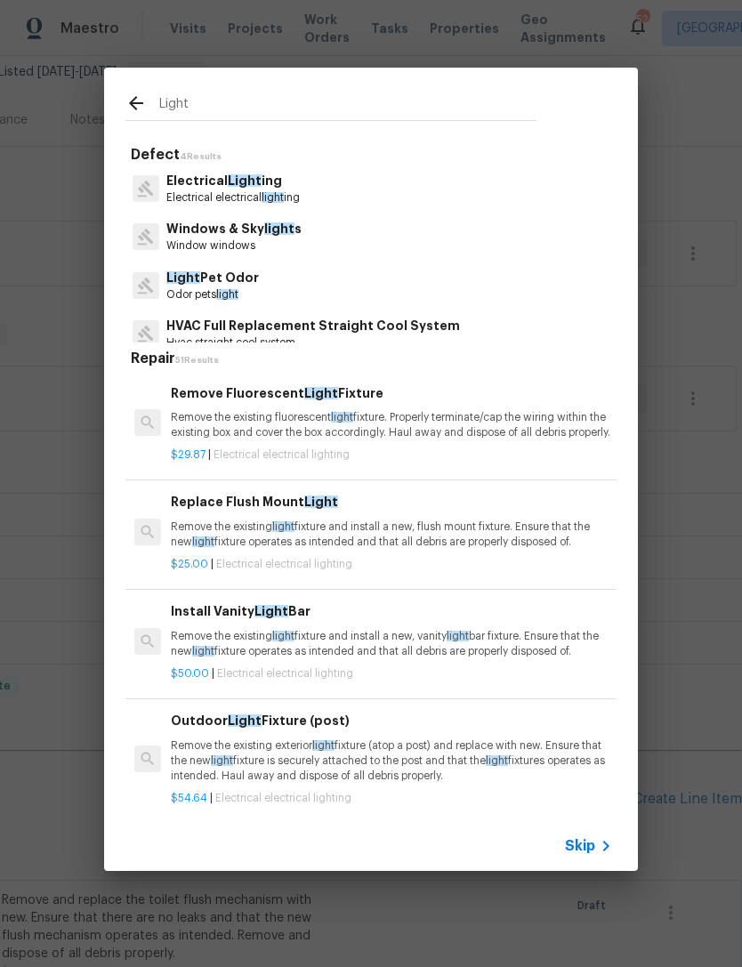
scroll to position [0, 0]
click at [351, 537] on p "Remove the existing light fixture and install a new, flush mount fixture. Ensur…" at bounding box center [391, 534] width 441 height 30
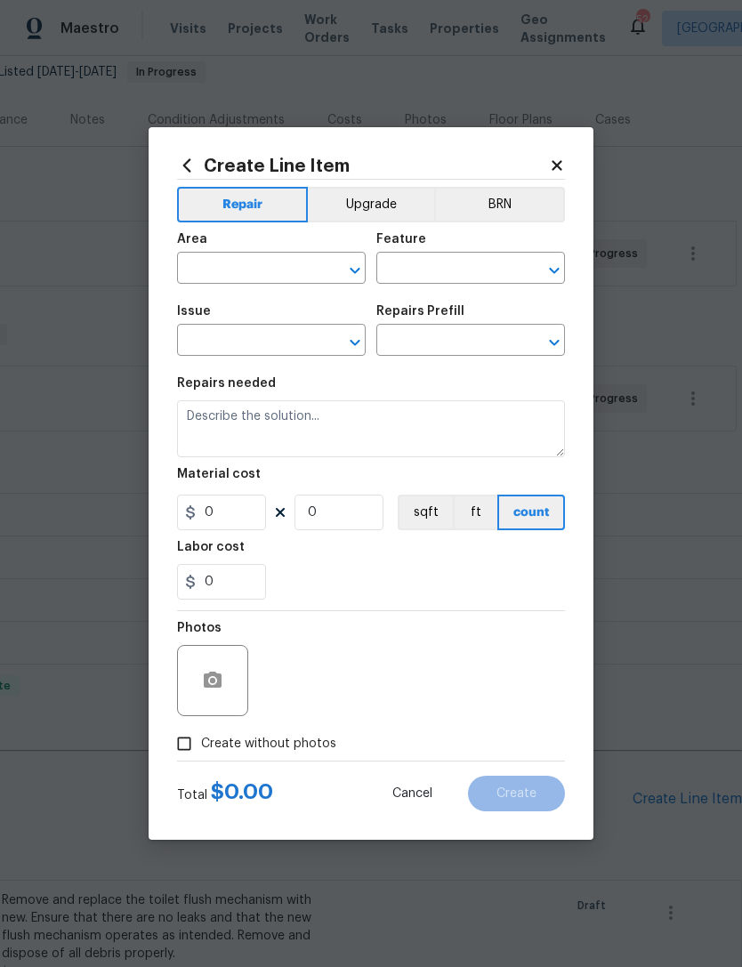
type input "Electrical Lighting"
type input "Replace Flush Mount Light $25.00"
type textarea "Remove the existing light fixture and install a new, flush mount fixture. Ensur…"
type input "25"
type input "1"
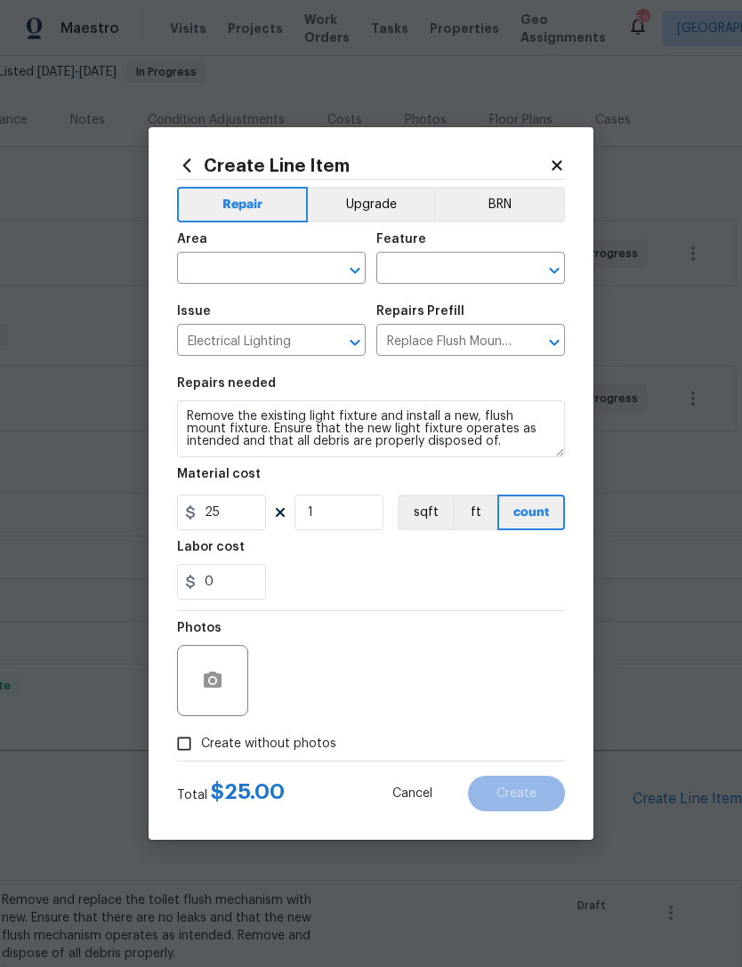
click at [554, 265] on icon "Open" at bounding box center [553, 270] width 21 height 21
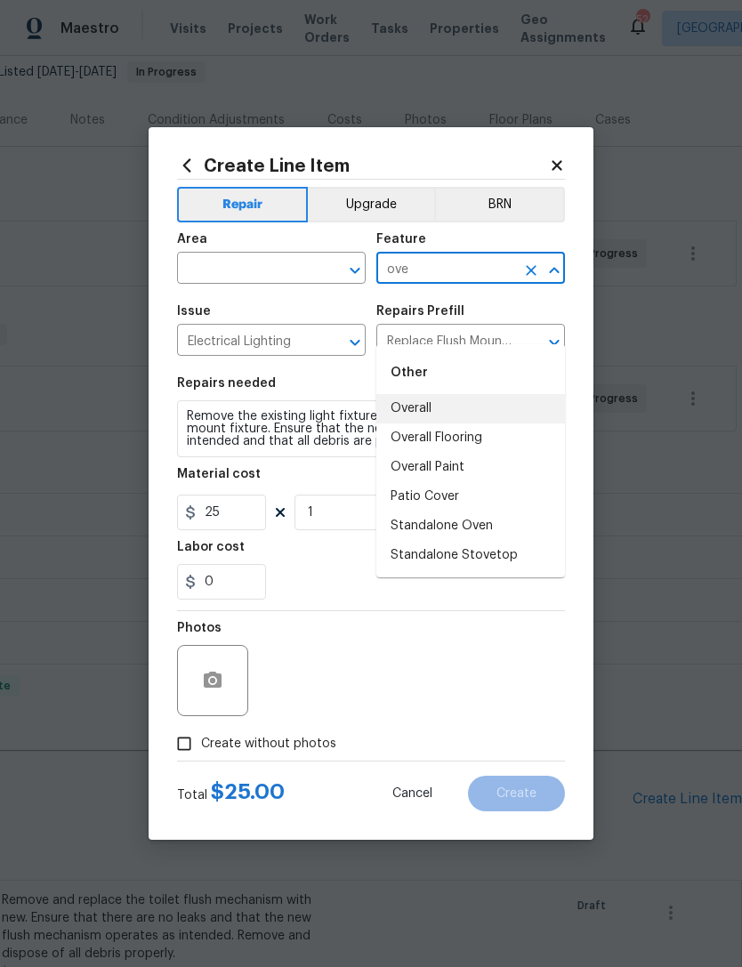
click at [420, 394] on li "Overall" at bounding box center [470, 408] width 189 height 29
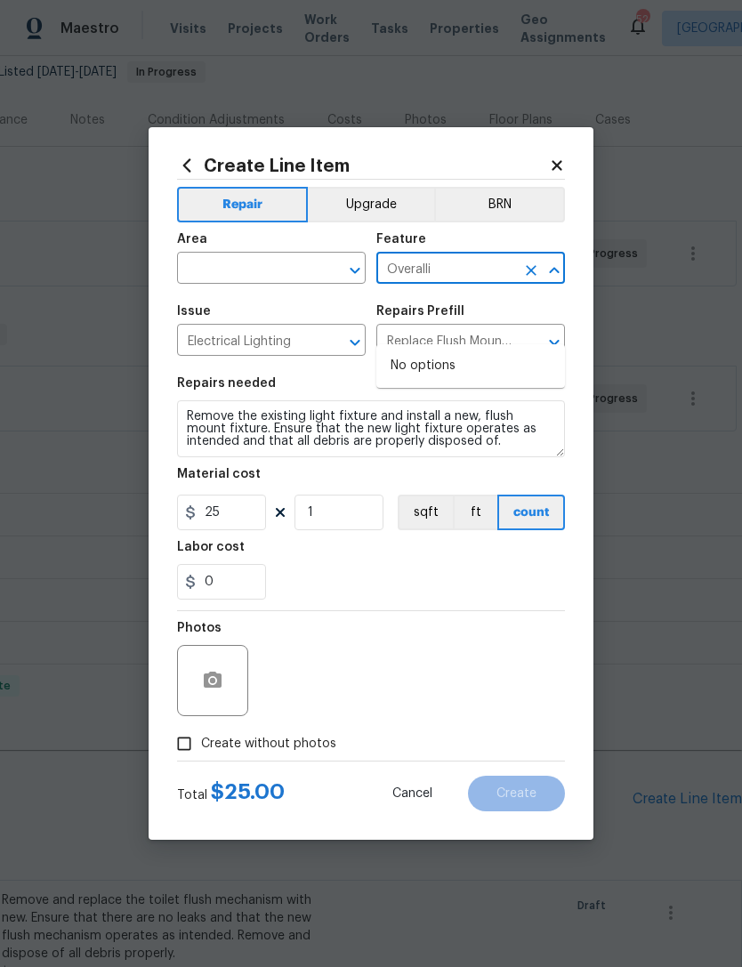
type input "Overall"
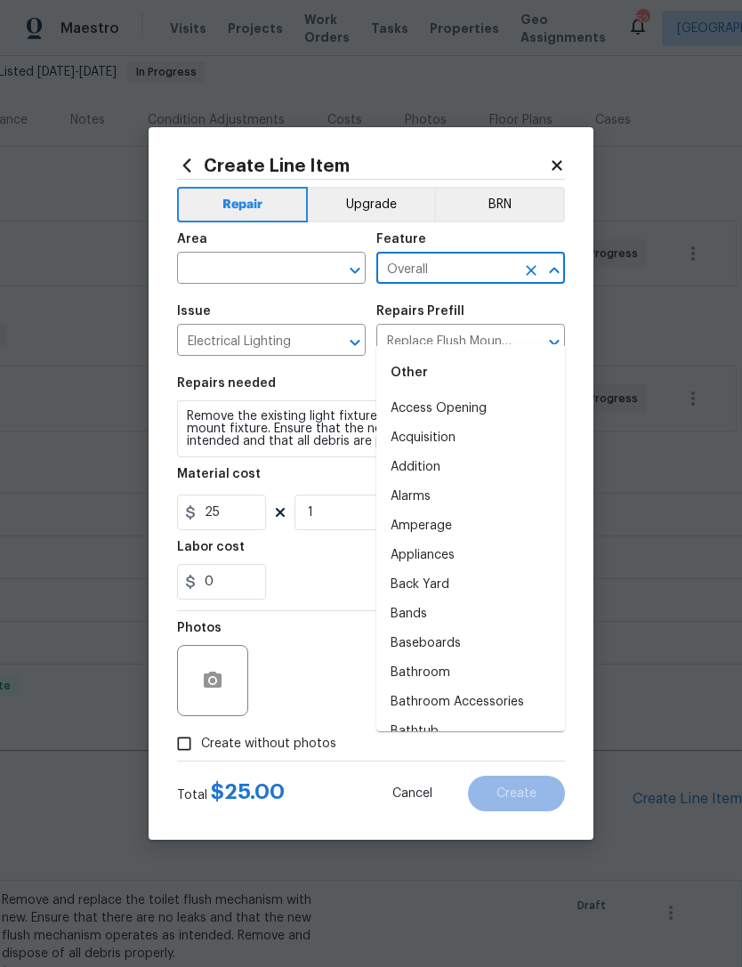
click at [261, 264] on input "text" at bounding box center [246, 270] width 139 height 28
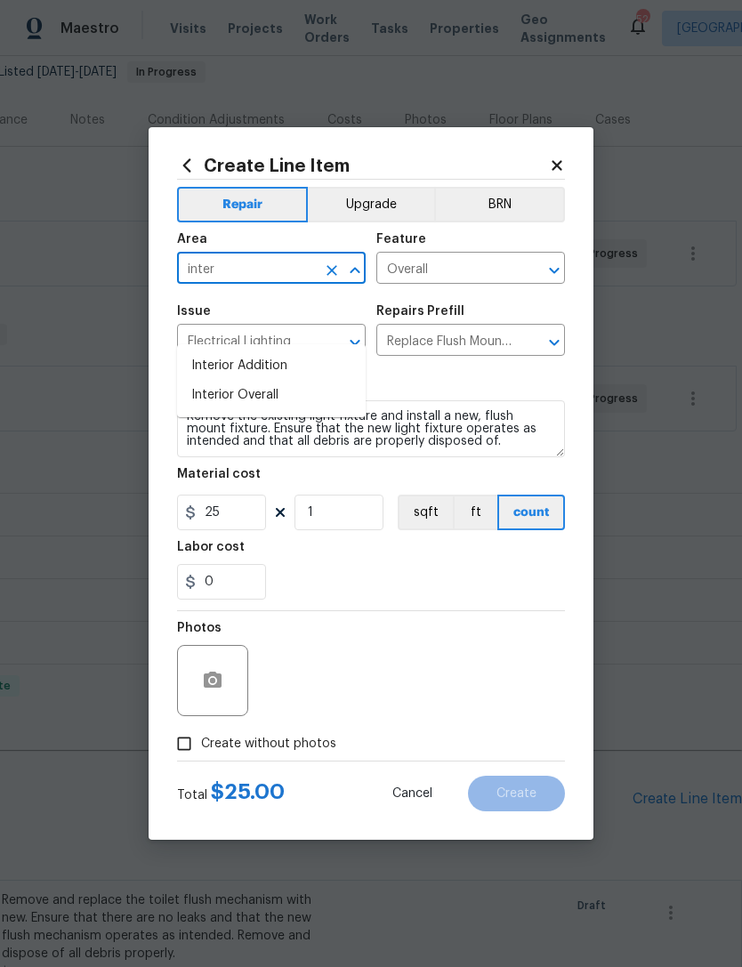
click at [253, 351] on li "Interior Addition" at bounding box center [271, 365] width 189 height 29
click at [247, 381] on li "Interior Overall" at bounding box center [271, 395] width 189 height 29
type input "Interior Overall"
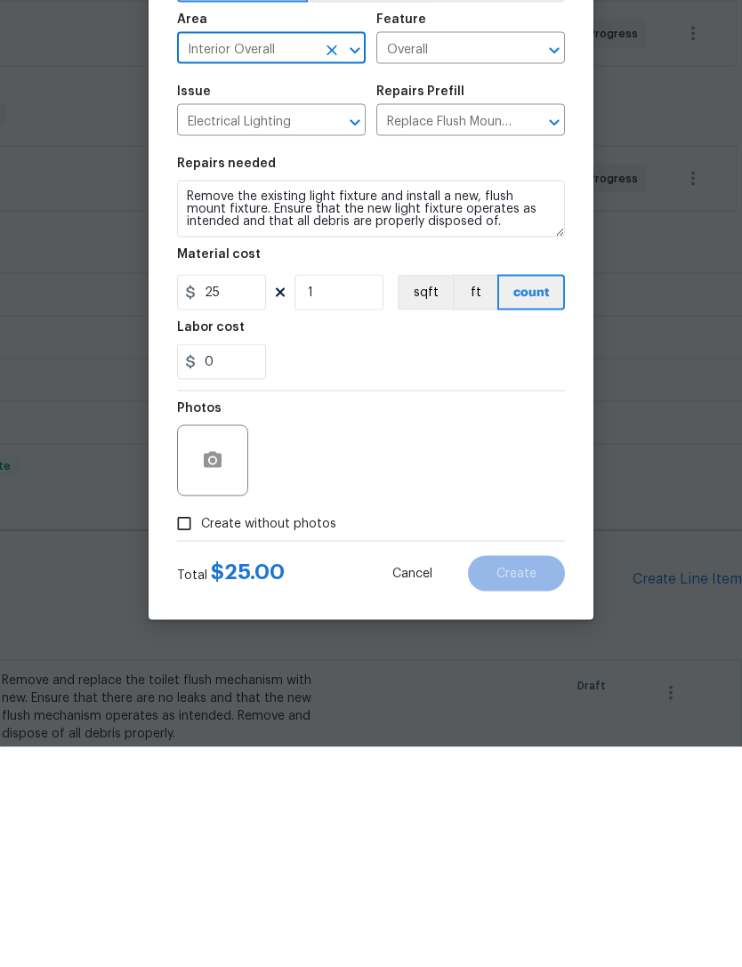
click at [191, 727] on input "Create without photos" at bounding box center [184, 744] width 34 height 34
checkbox input "true"
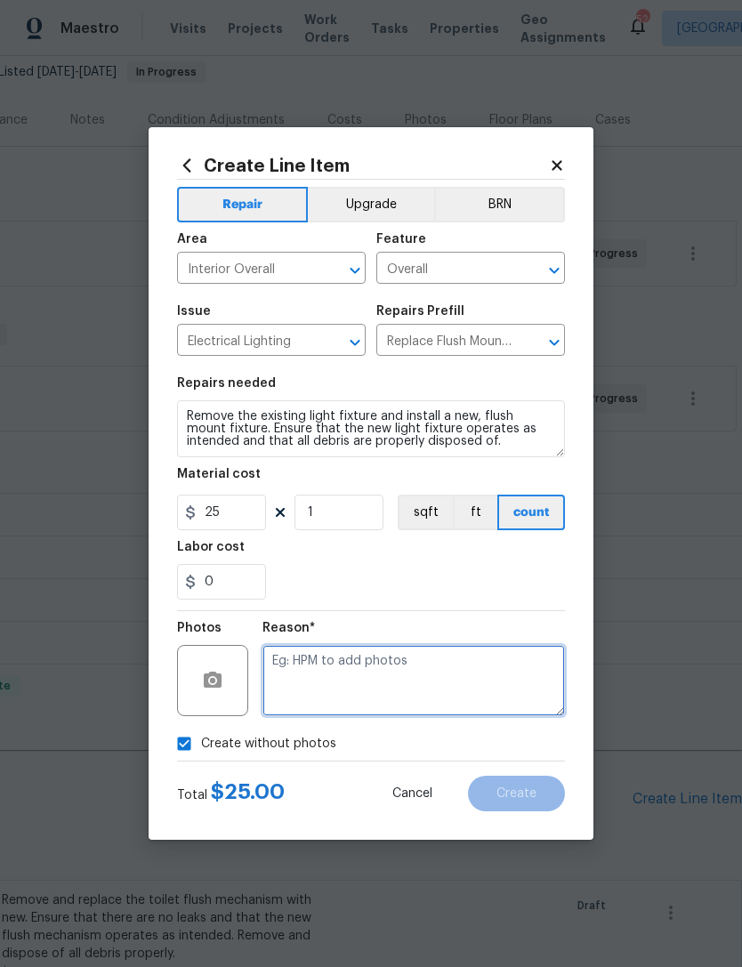
click at [392, 679] on textarea at bounding box center [413, 680] width 302 height 71
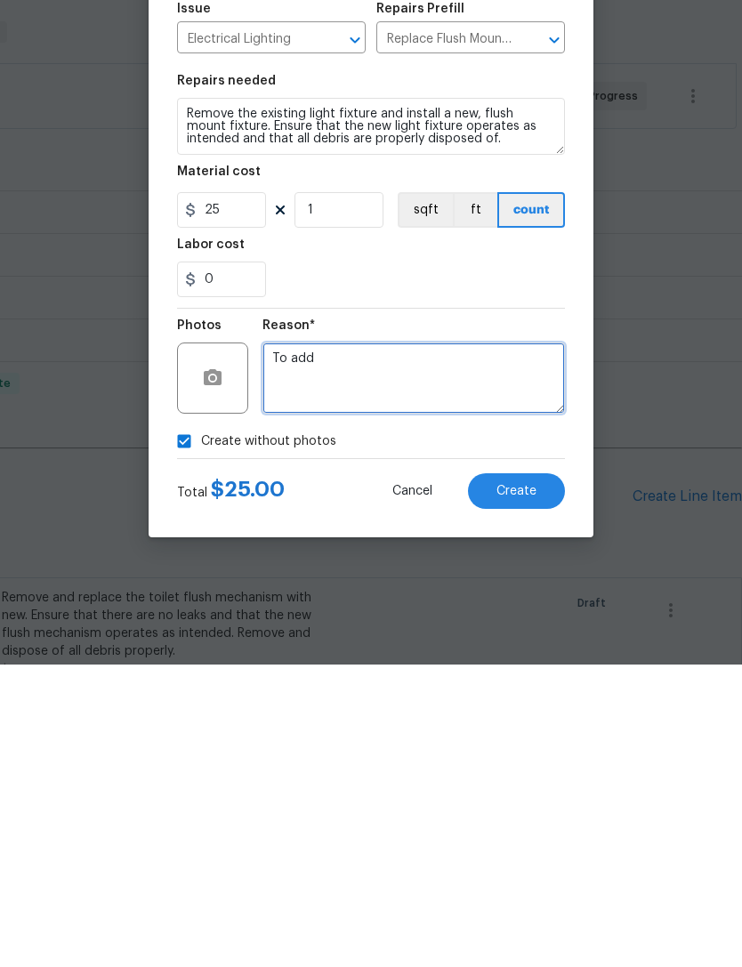
type textarea "To add"
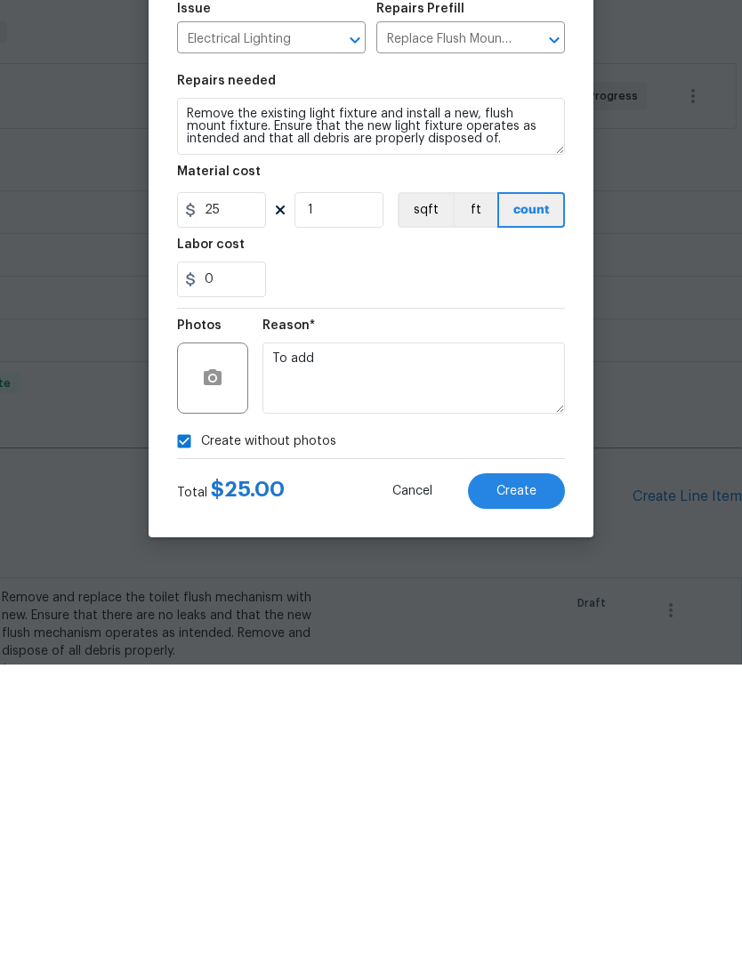
click at [527, 787] on span "Create" at bounding box center [516, 793] width 40 height 13
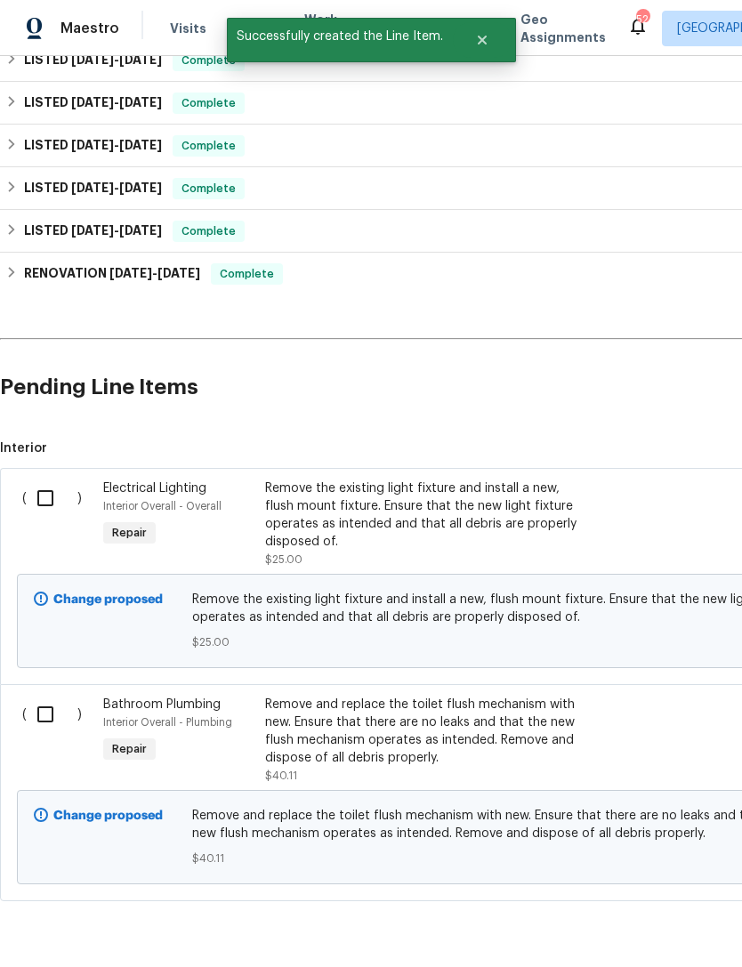
scroll to position [587, 0]
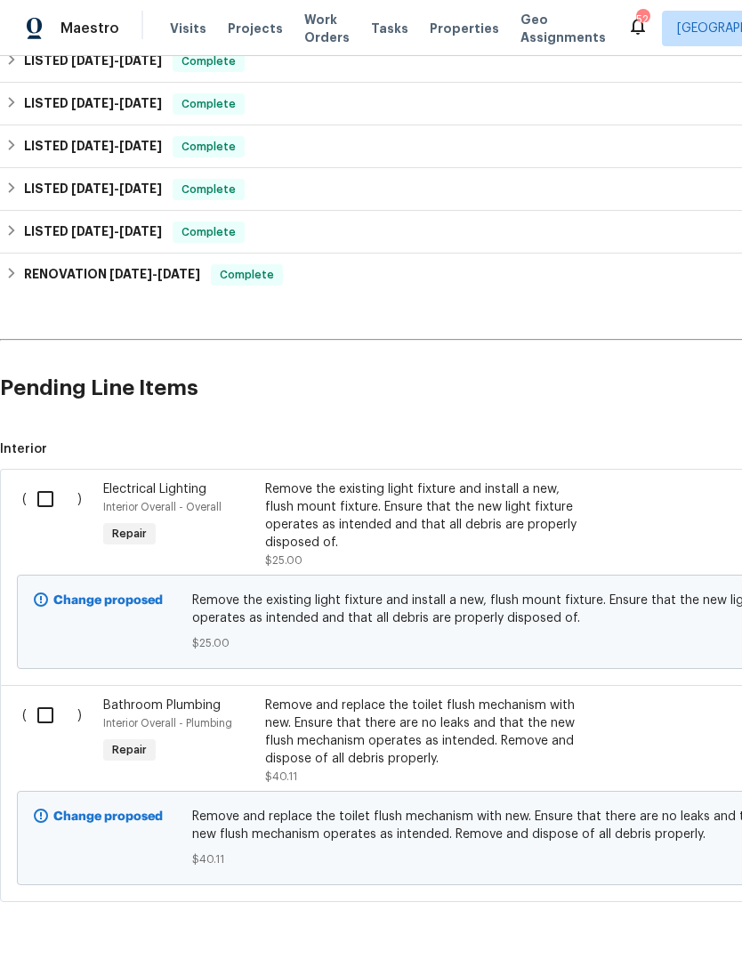
click at [63, 480] on input "checkbox" at bounding box center [52, 498] width 51 height 37
checkbox input "true"
click at [59, 696] on input "checkbox" at bounding box center [52, 714] width 51 height 37
checkbox input "true"
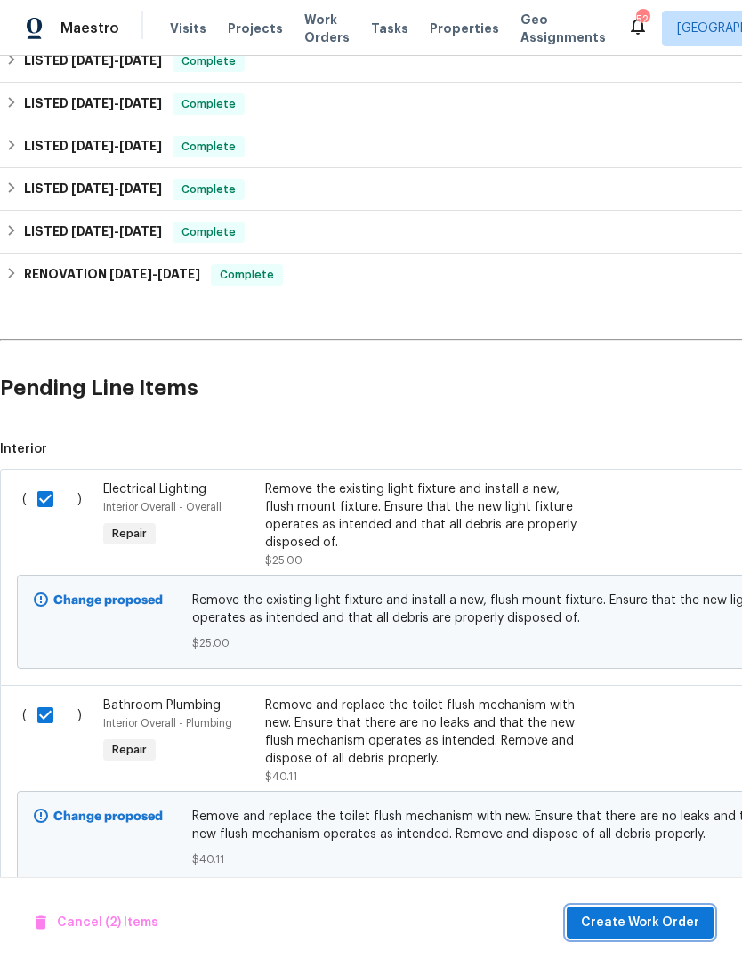
click at [650, 924] on span "Create Work Order" at bounding box center [640, 923] width 118 height 22
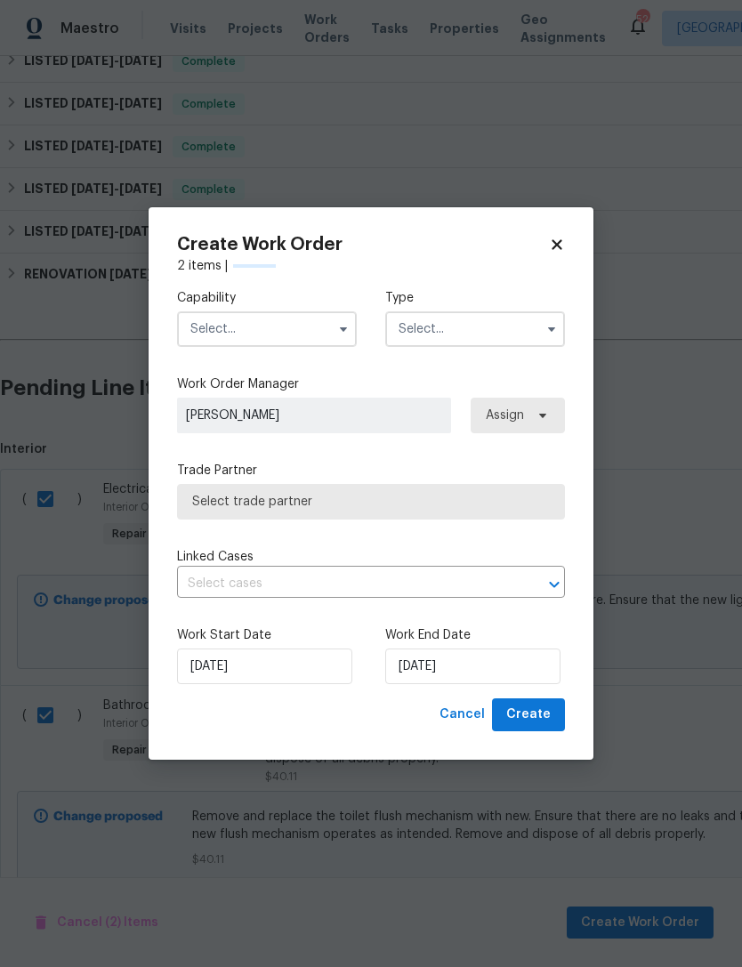
checkbox input "false"
click at [340, 312] on input "text" at bounding box center [267, 329] width 180 height 36
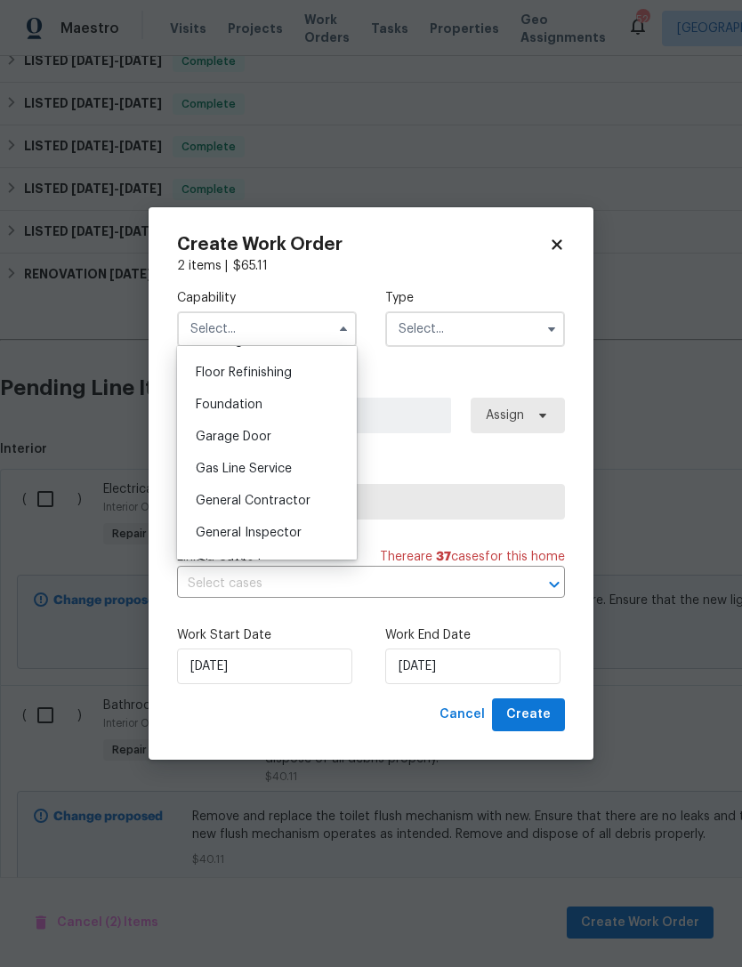
scroll to position [719, 0]
click at [272, 500] on span "General Contractor" at bounding box center [253, 498] width 115 height 12
type input "General Contractor"
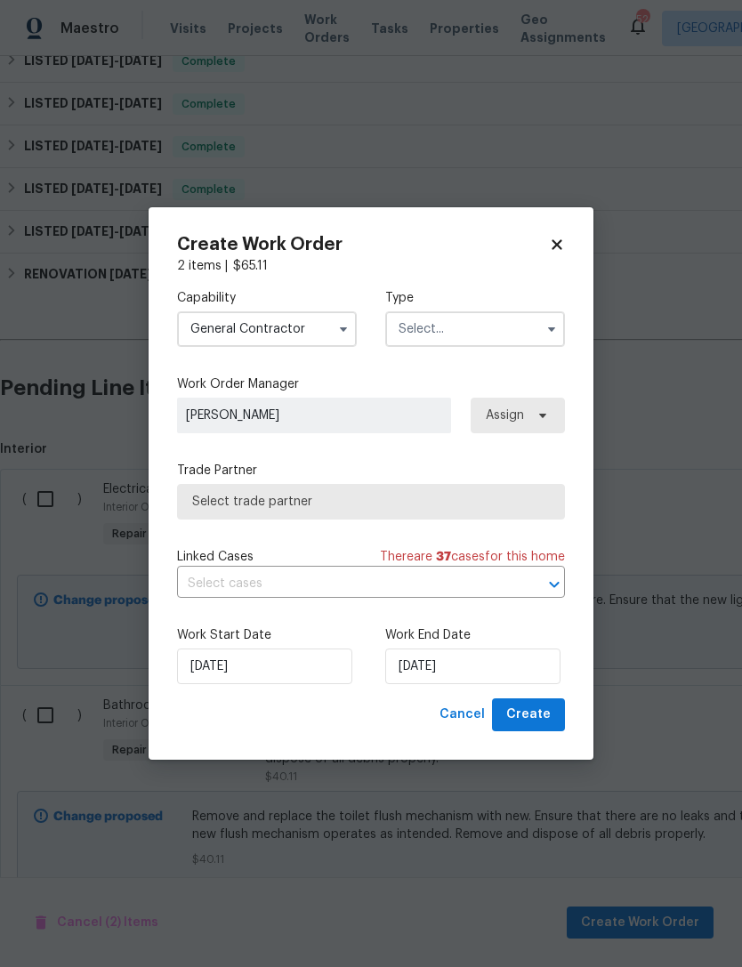
click at [489, 326] on input "text" at bounding box center [475, 329] width 180 height 36
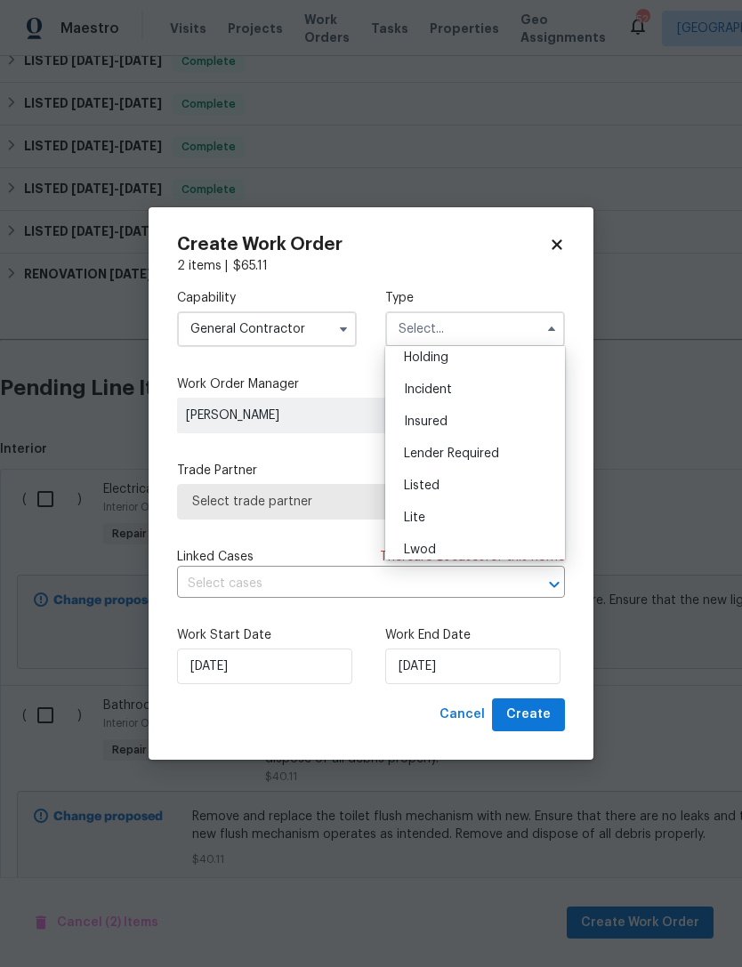
scroll to position [92, 0]
click at [439, 467] on div "Listed" at bounding box center [475, 467] width 171 height 32
type input "Listed"
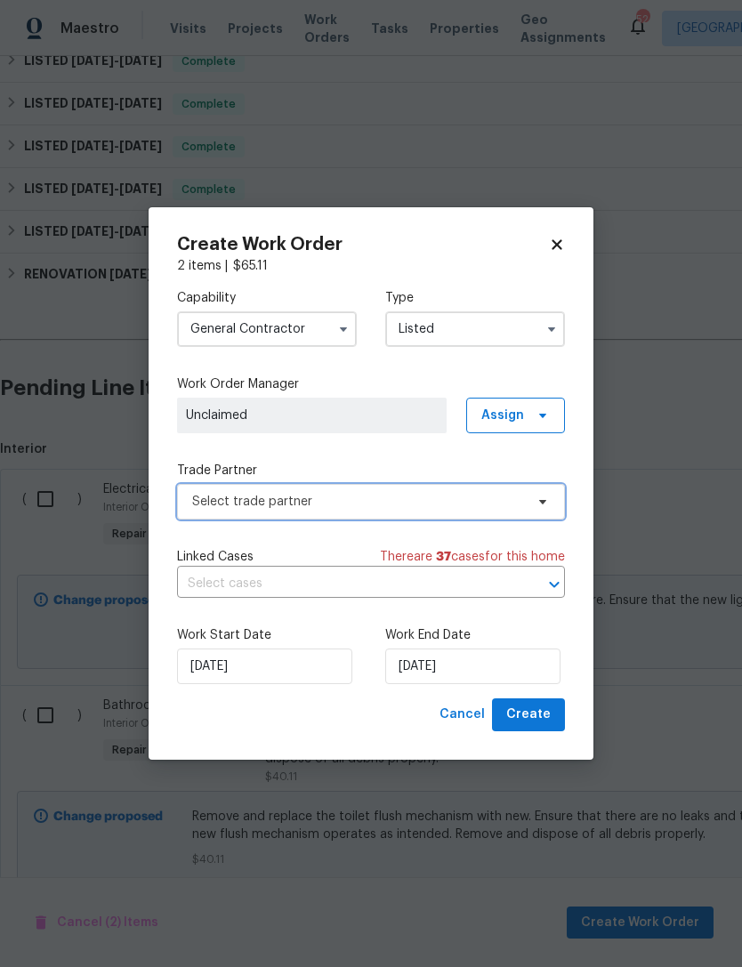
click at [536, 494] on icon at bounding box center [542, 501] width 14 height 14
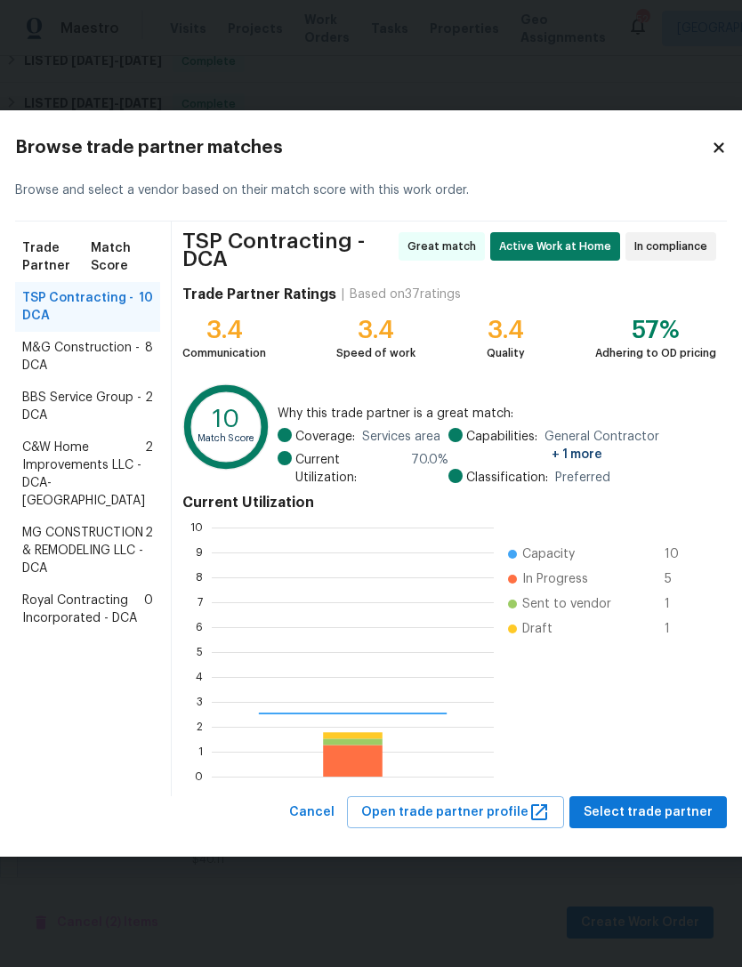
scroll to position [249, 282]
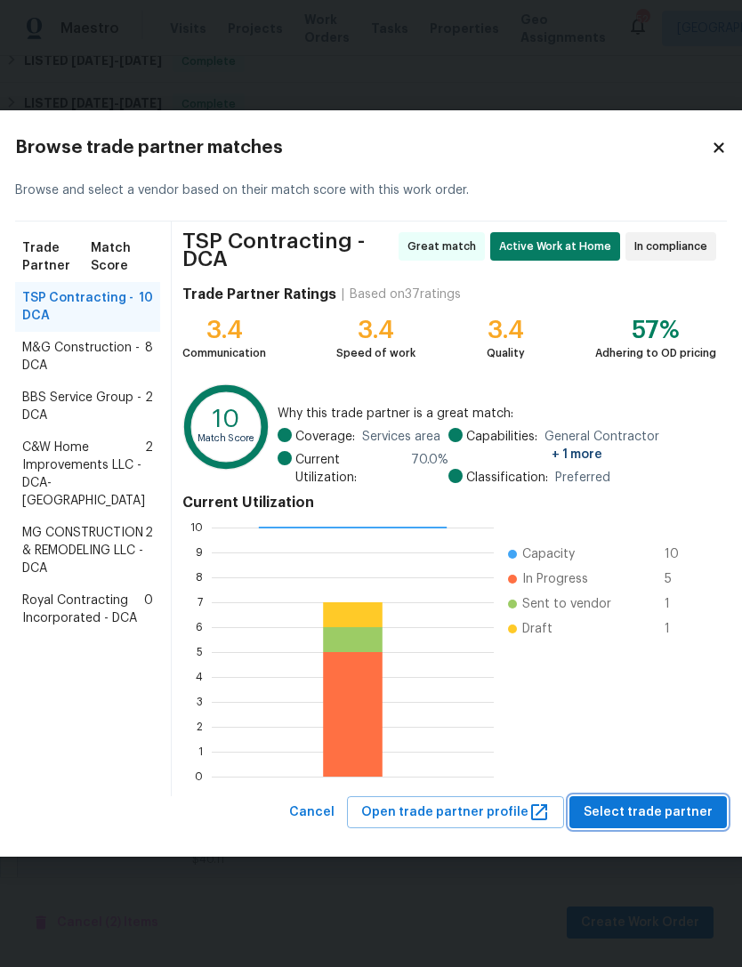
click at [644, 814] on span "Select trade partner" at bounding box center [647, 812] width 129 height 22
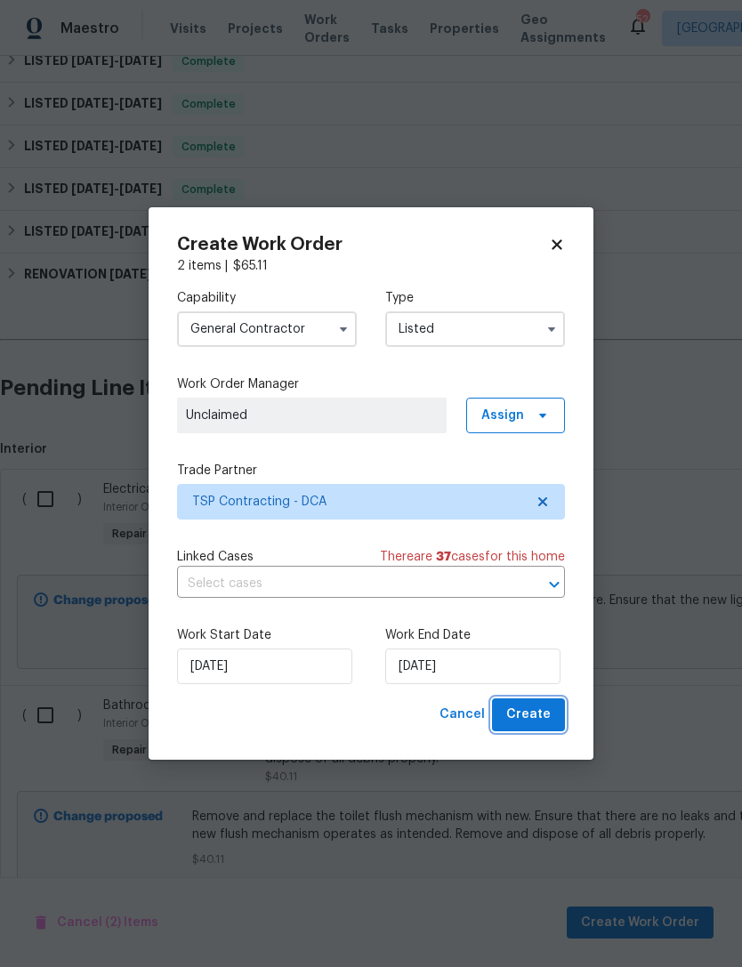
click at [548, 712] on span "Create" at bounding box center [528, 714] width 44 height 22
click at [544, 706] on div "Cancel Create" at bounding box center [498, 714] width 133 height 33
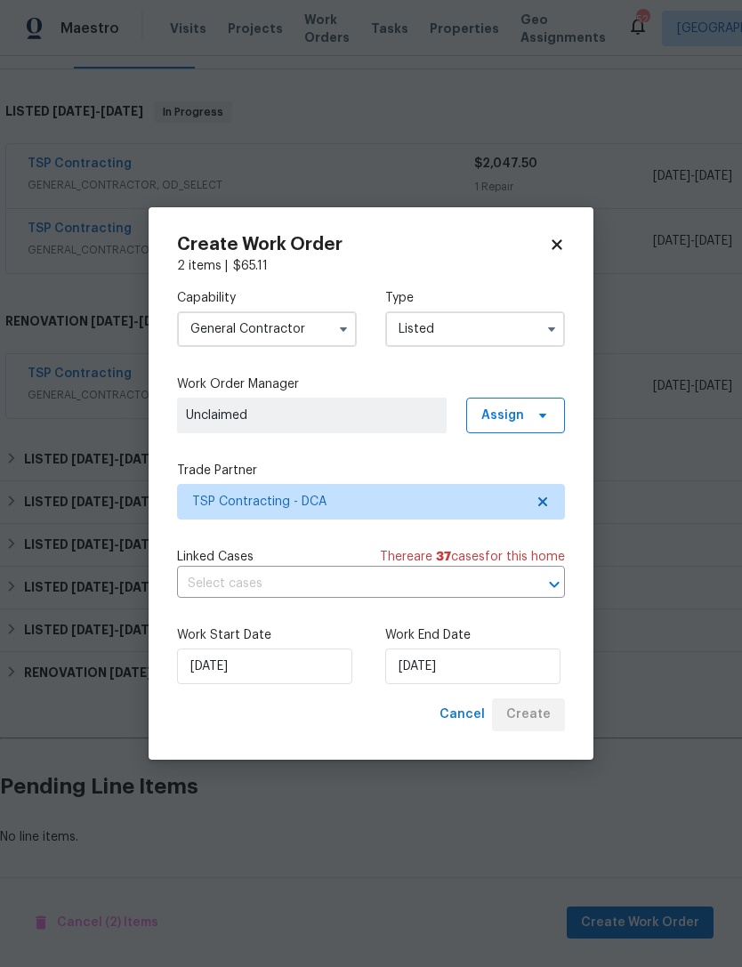
scroll to position [196, 0]
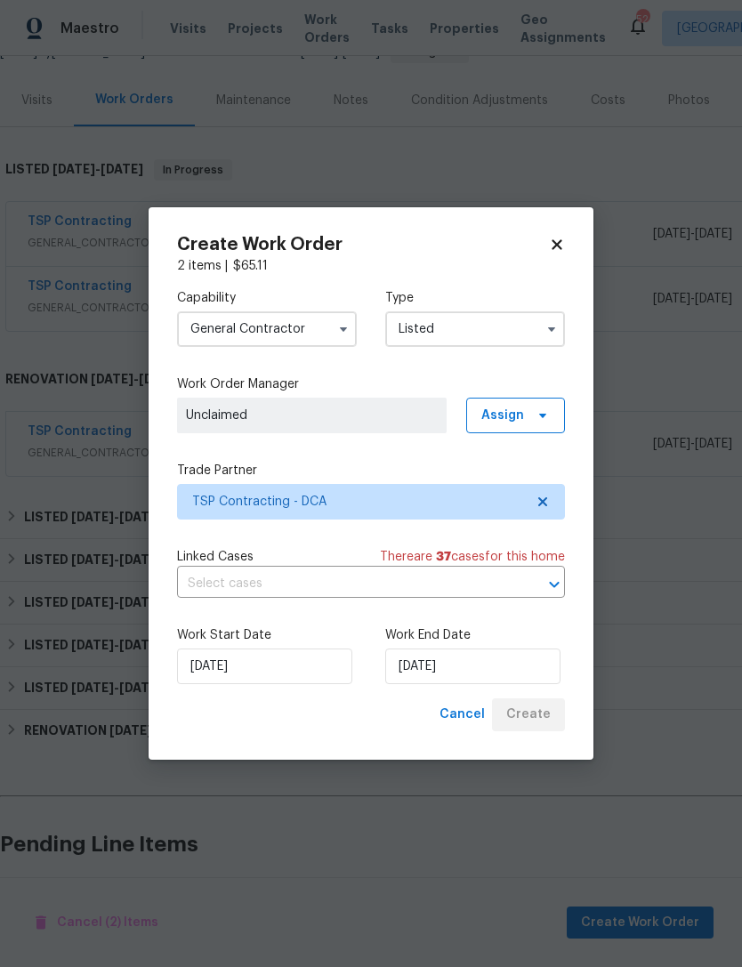
click at [531, 704] on div "Cancel Create" at bounding box center [498, 714] width 133 height 33
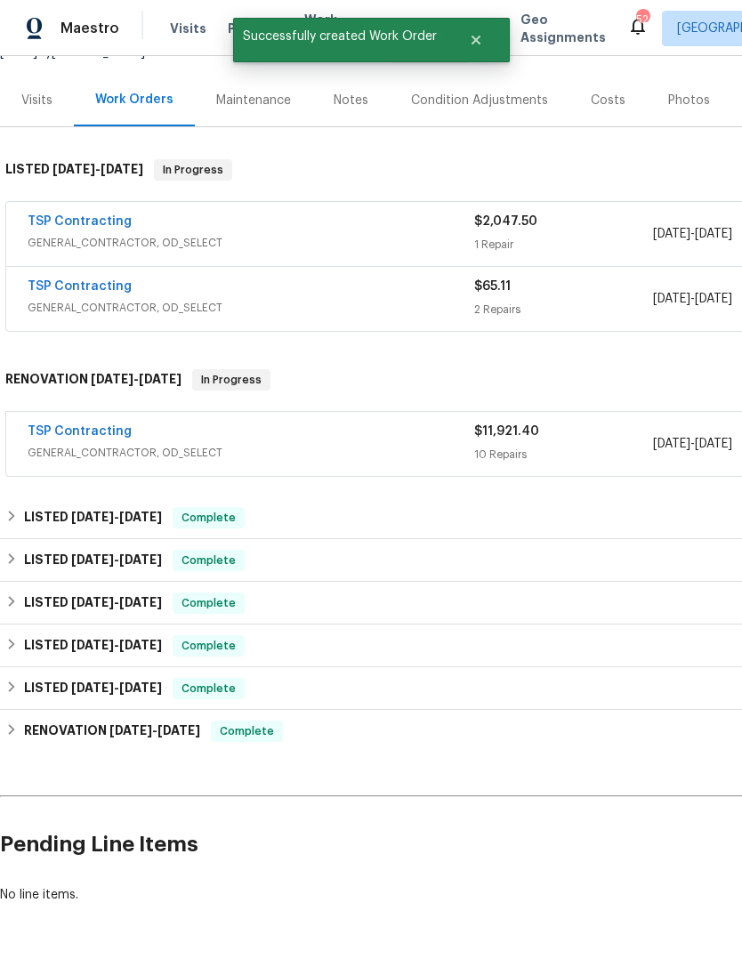
click at [326, 299] on span "GENERAL_CONTRACTOR, OD_SELECT" at bounding box center [251, 308] width 446 height 18
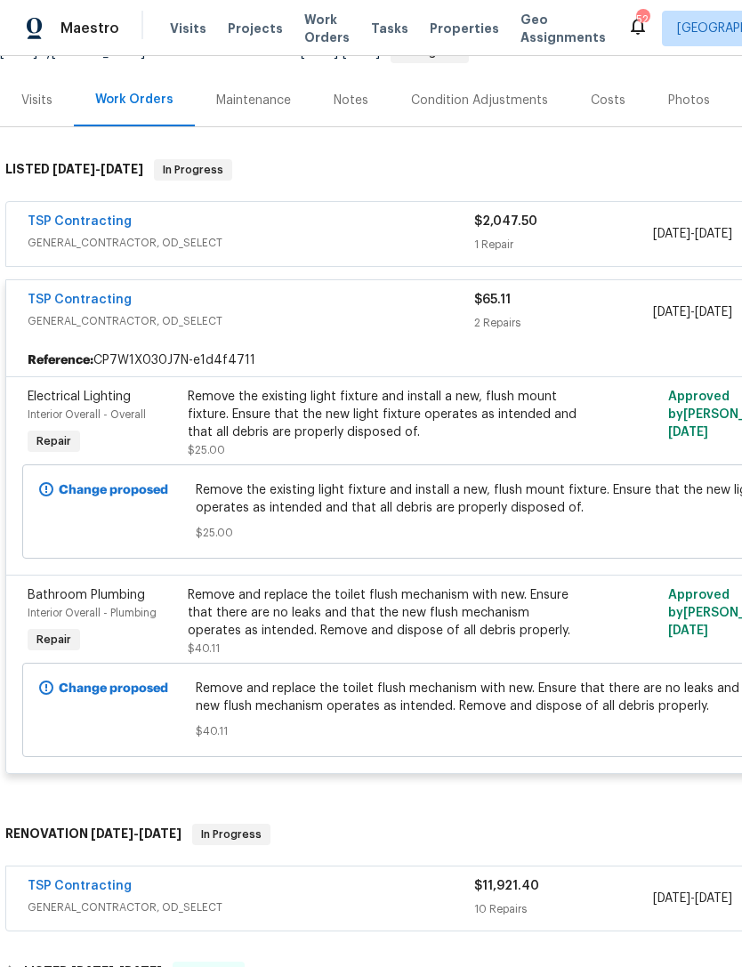
click at [317, 481] on span "Remove the existing light fixture and install a new, flush mount fixture. Ensur…" at bounding box center [503, 499] width 615 height 36
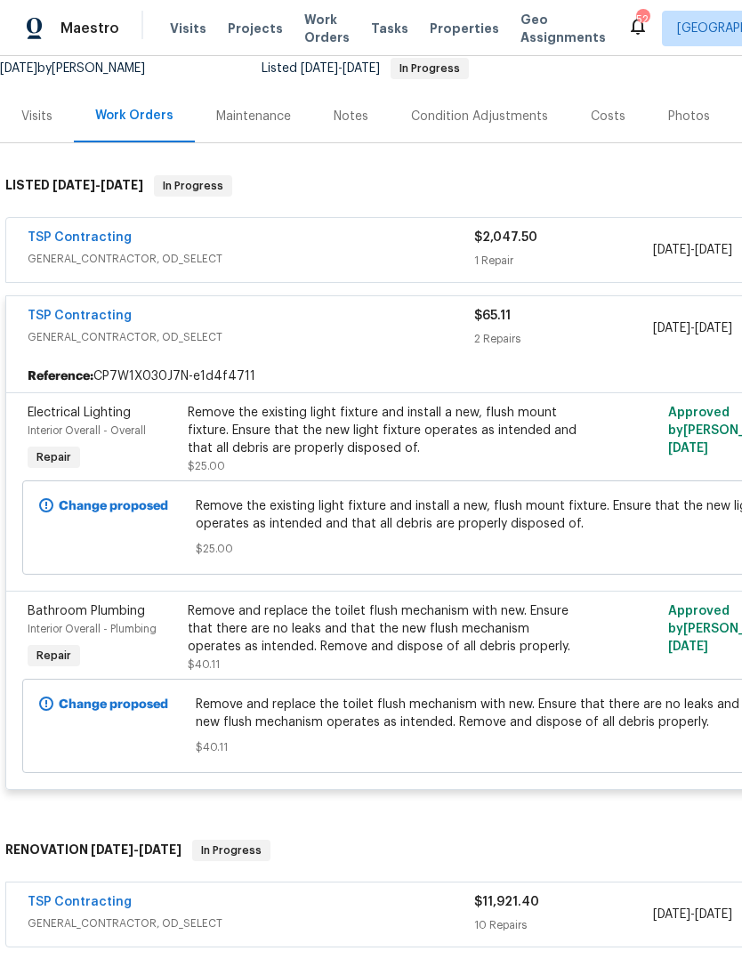
scroll to position [172, 0]
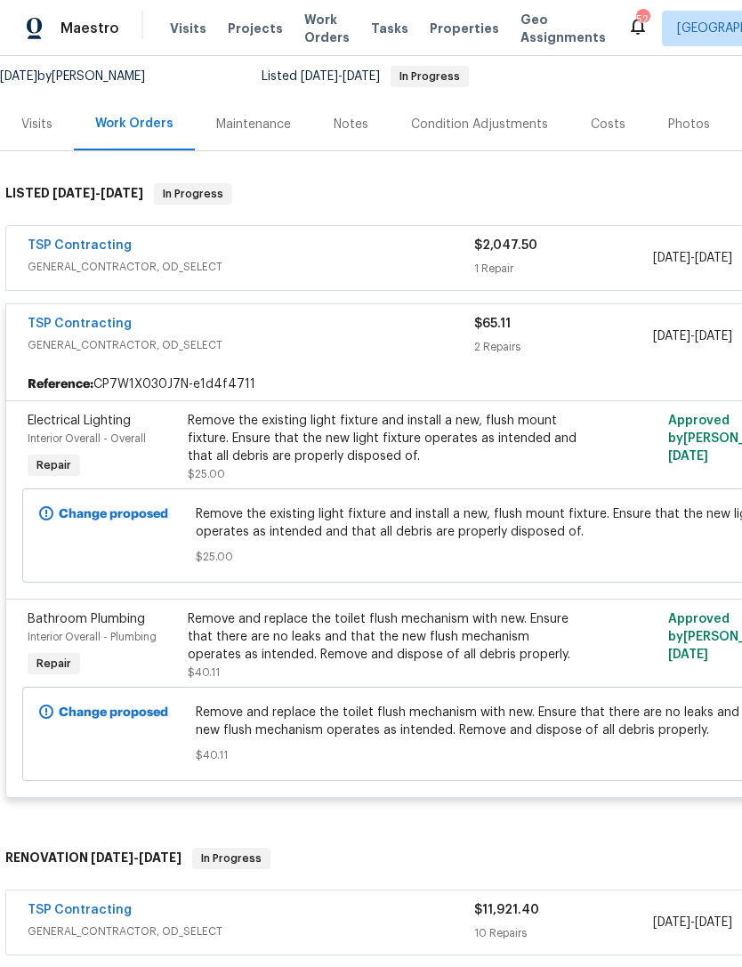
click at [335, 412] on div "Remove the existing light fixture and install a new, flush mount fixture. Ensur…" at bounding box center [383, 438] width 390 height 53
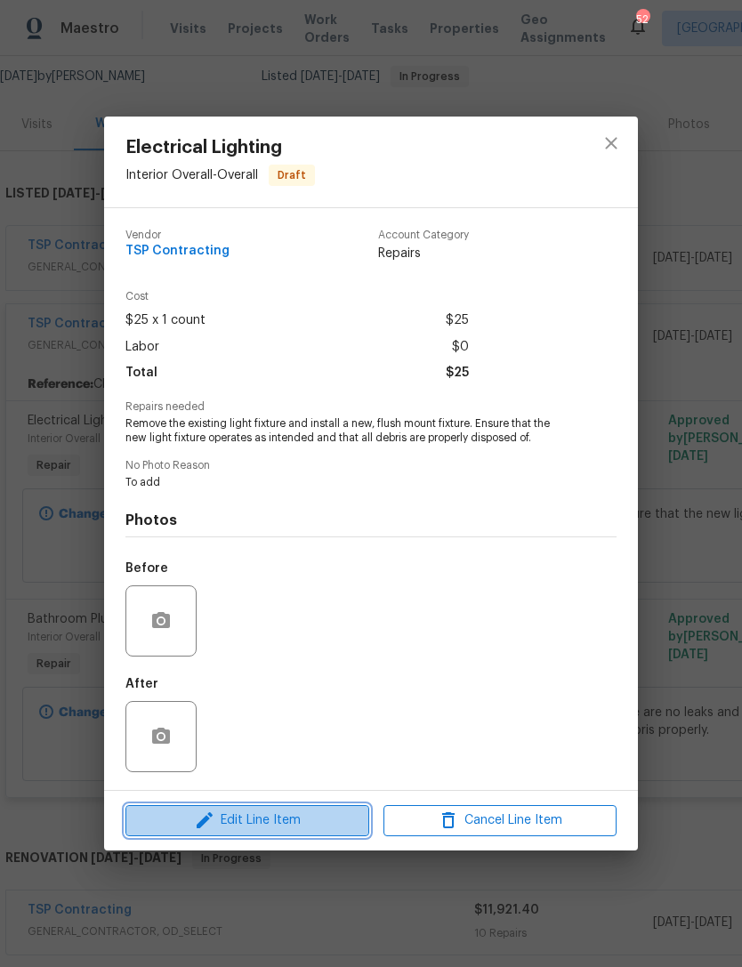
click at [271, 822] on span "Edit Line Item" at bounding box center [247, 820] width 233 height 22
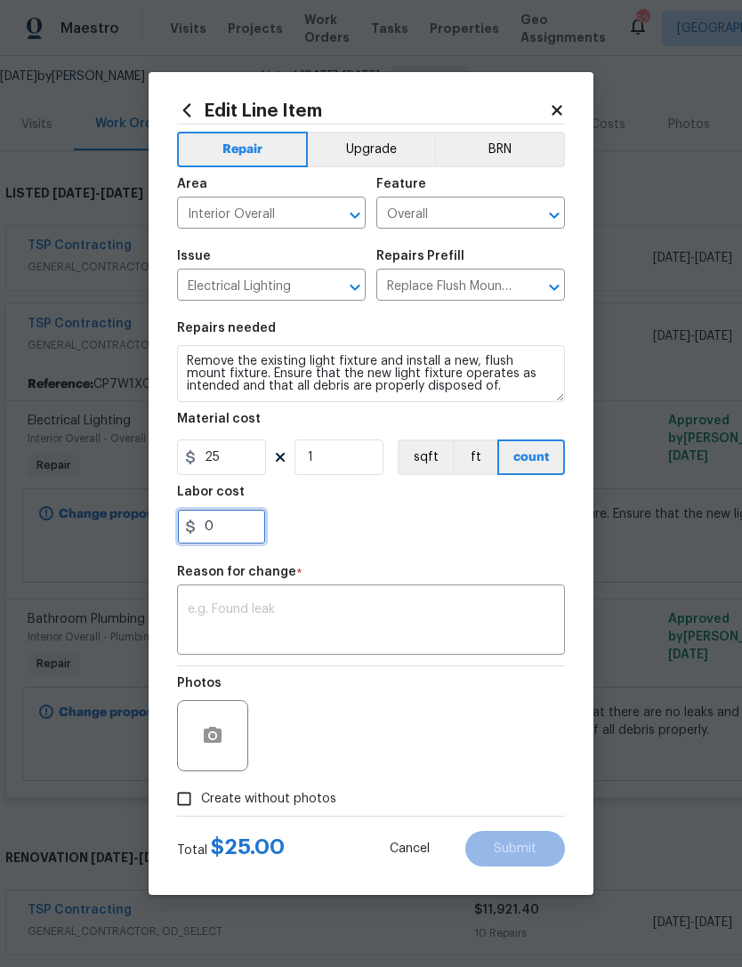
click at [245, 525] on input "0" at bounding box center [221, 527] width 89 height 36
type input "30"
click at [437, 524] on div "30" at bounding box center [371, 527] width 388 height 36
click at [292, 606] on textarea at bounding box center [371, 621] width 366 height 37
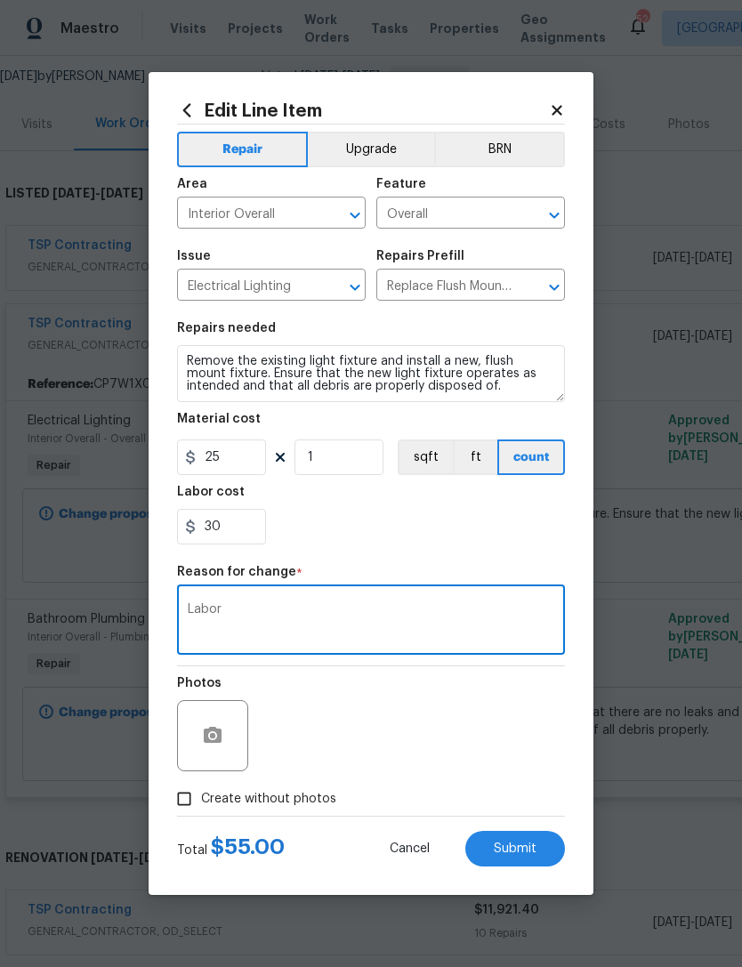
type textarea "Labor"
click at [426, 520] on div "30" at bounding box center [371, 527] width 388 height 36
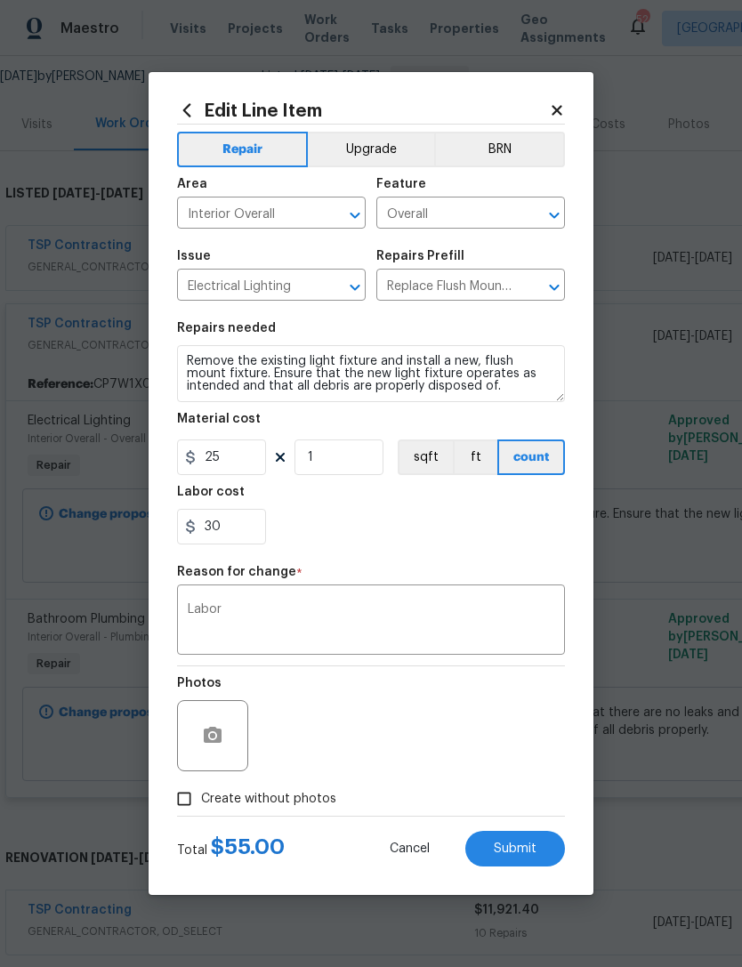
click at [193, 792] on input "Create without photos" at bounding box center [184, 799] width 34 height 34
checkbox input "true"
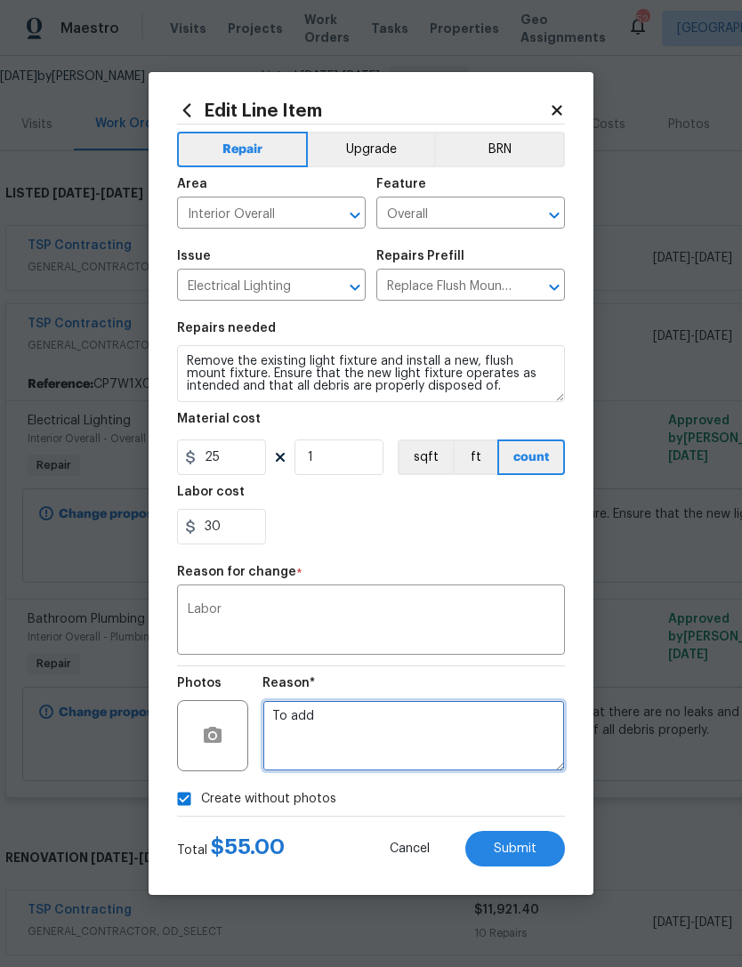
click at [372, 720] on textarea "To add" at bounding box center [413, 735] width 302 height 71
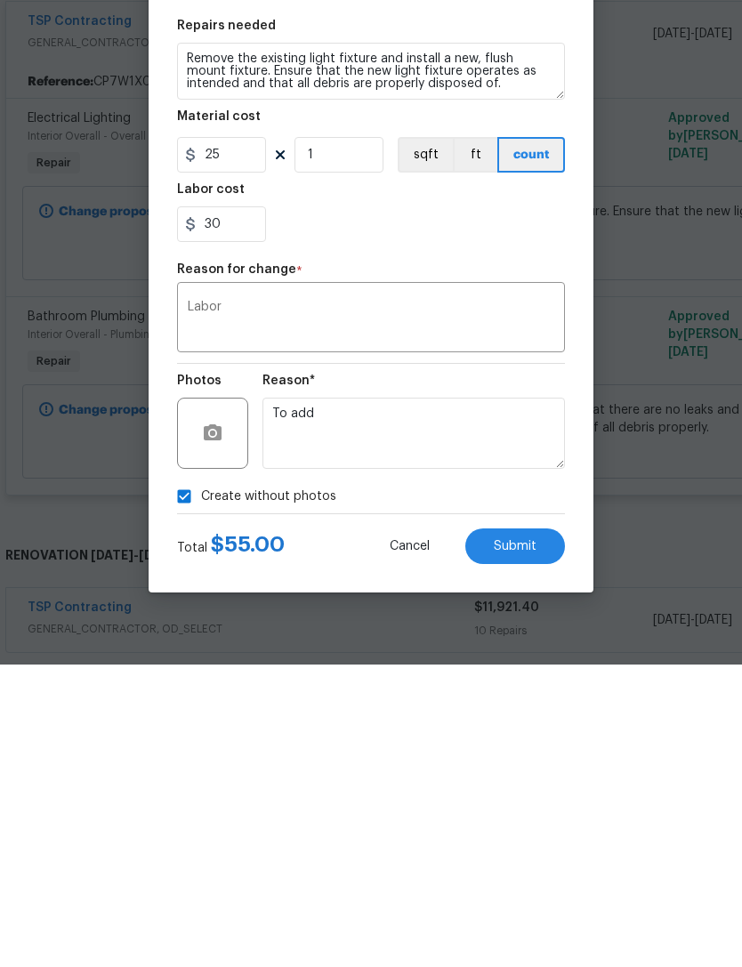
click at [535, 842] on span "Submit" at bounding box center [515, 848] width 43 height 13
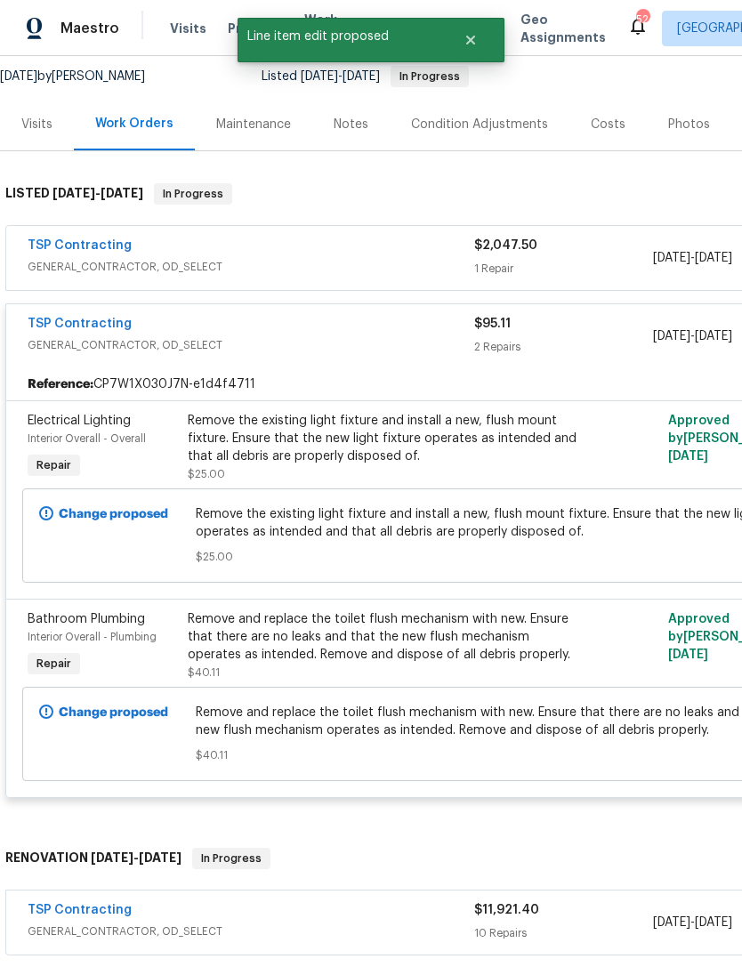
click at [514, 890] on div "TSP Contracting GENERAL_CONTRACTOR, OD_SELECT $11,921.40 10 Repairs 7/9/2025 - …" at bounding box center [502, 922] width 993 height 64
click at [101, 318] on link "TSP Contracting" at bounding box center [80, 324] width 104 height 12
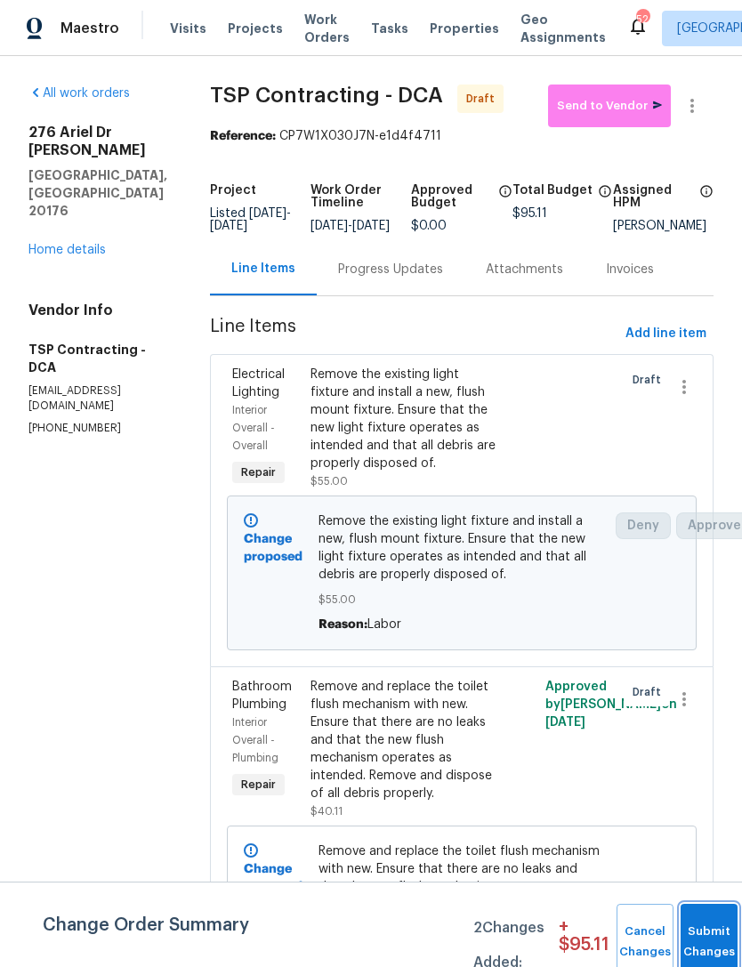
click at [699, 938] on button "Submit Changes" at bounding box center [708, 942] width 57 height 76
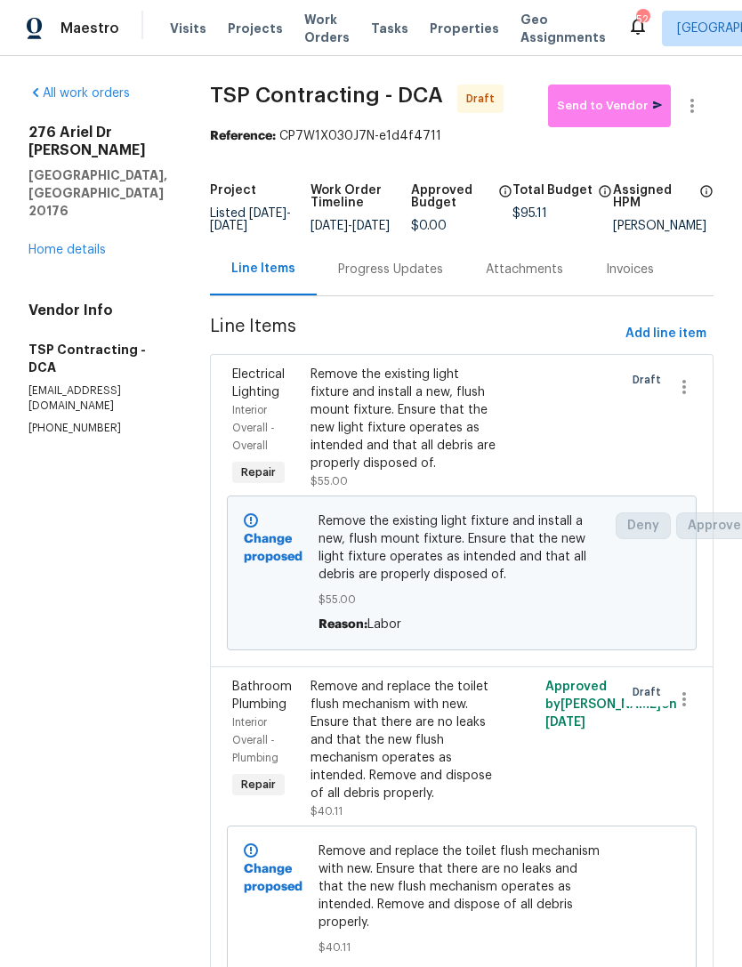
click at [709, 924] on div "Bathroom Plumbing Interior Overall - Plumbing Repair Remove and replace the toi…" at bounding box center [461, 828] width 503 height 324
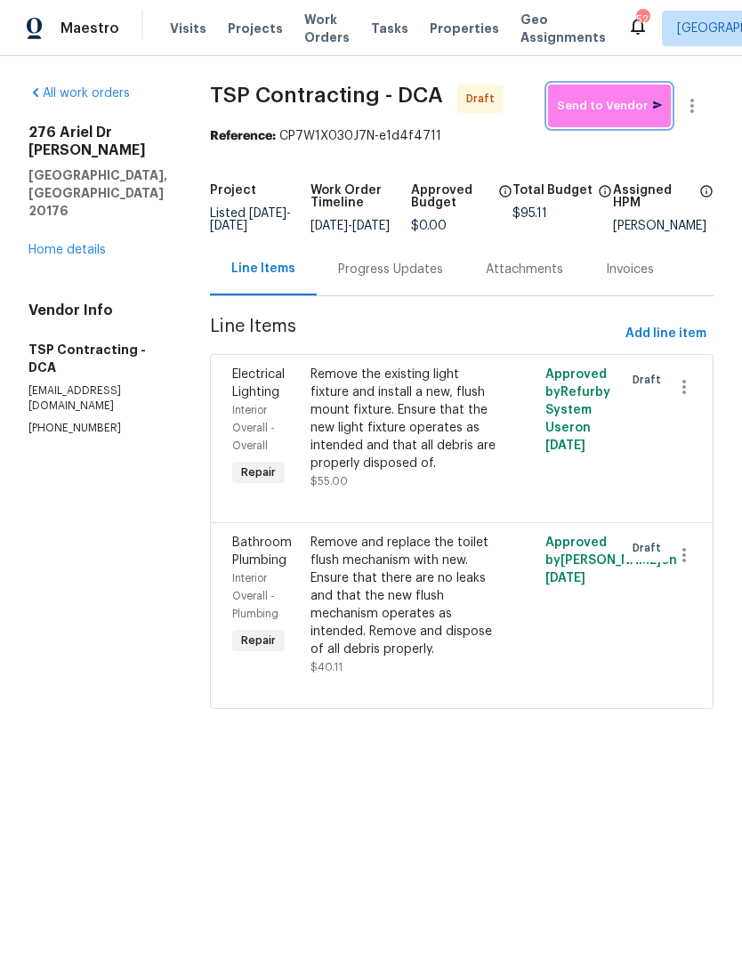
click at [629, 98] on span "Send to Vendor" at bounding box center [609, 106] width 105 height 20
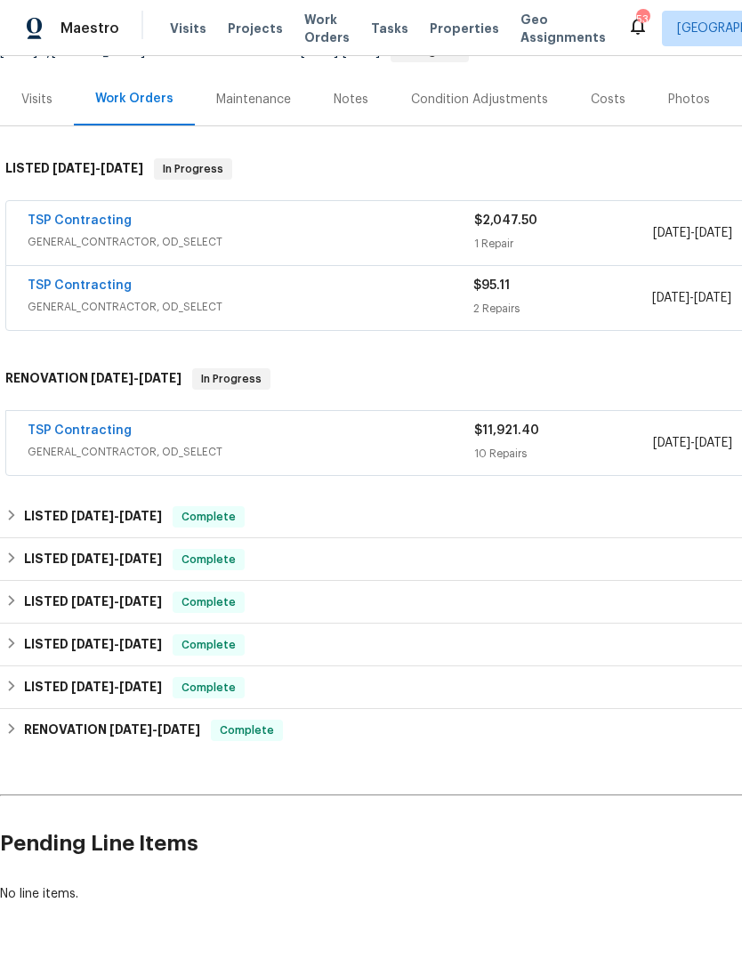
scroll to position [196, 0]
click at [535, 430] on span "$11,921.40" at bounding box center [506, 431] width 65 height 12
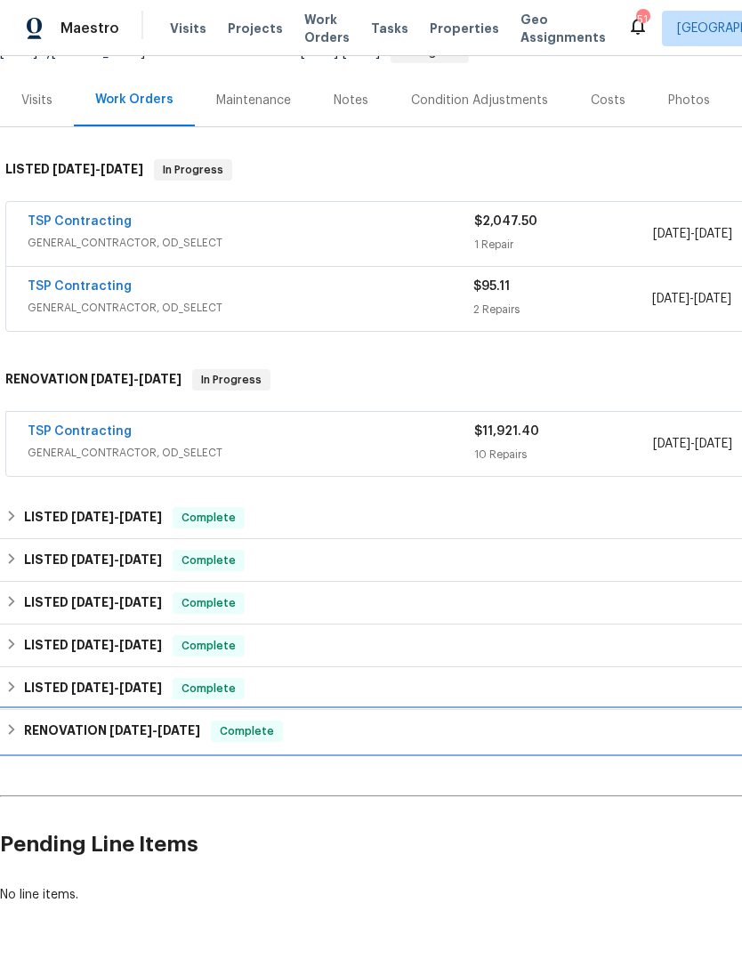
click at [95, 728] on h6 "RENOVATION [DATE] - [DATE]" at bounding box center [112, 730] width 176 height 21
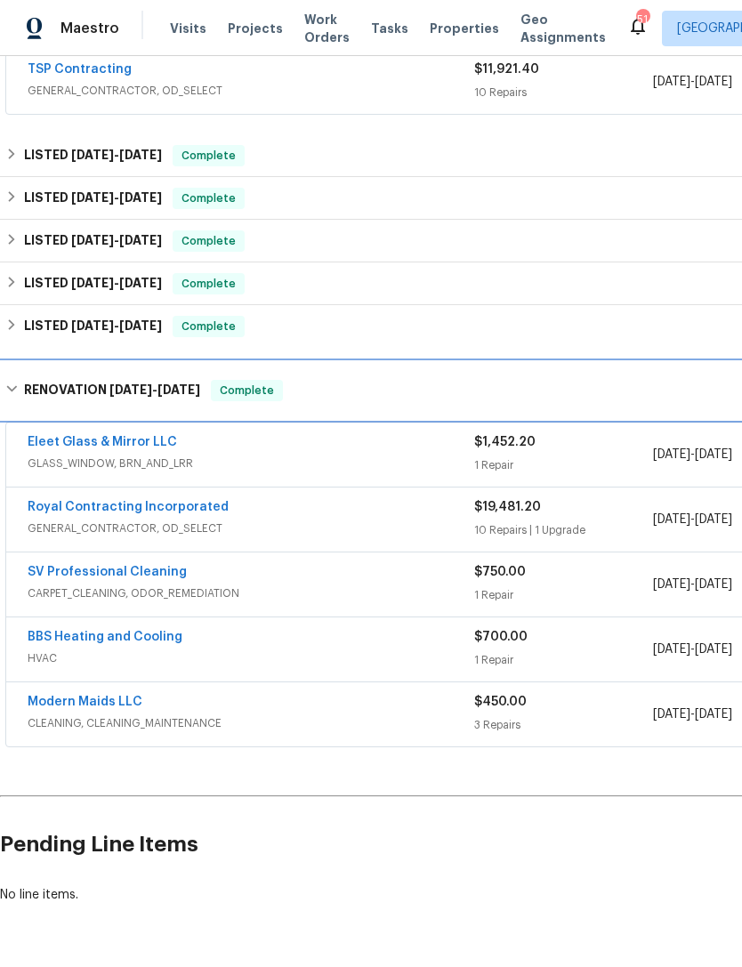
scroll to position [558, 0]
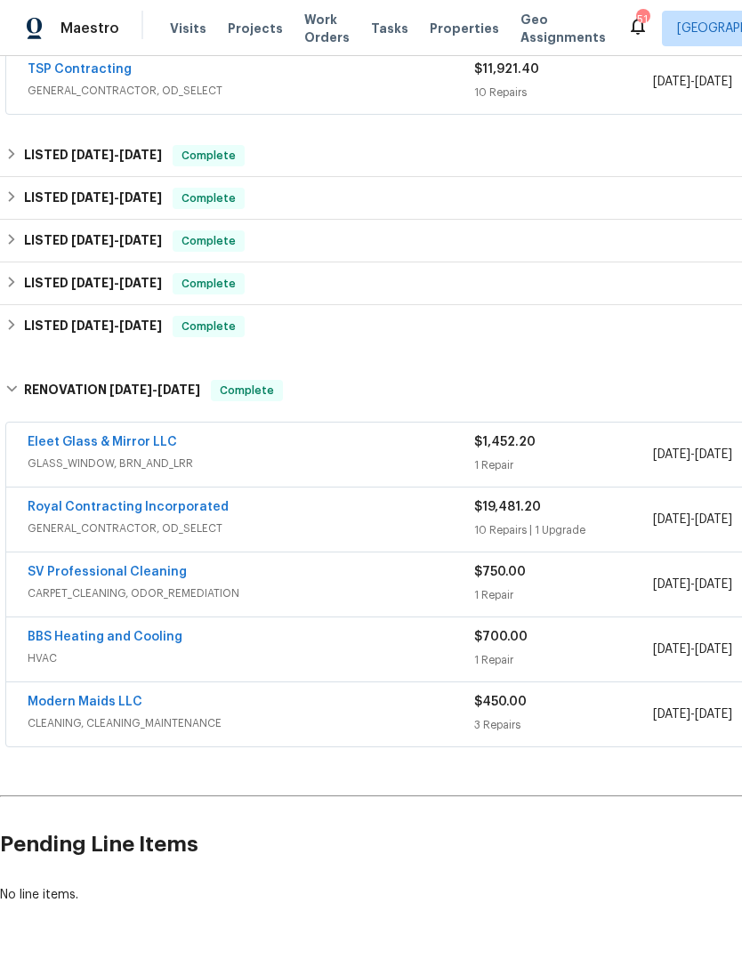
click at [268, 514] on div "Royal Contracting Incorporated" at bounding box center [251, 508] width 446 height 21
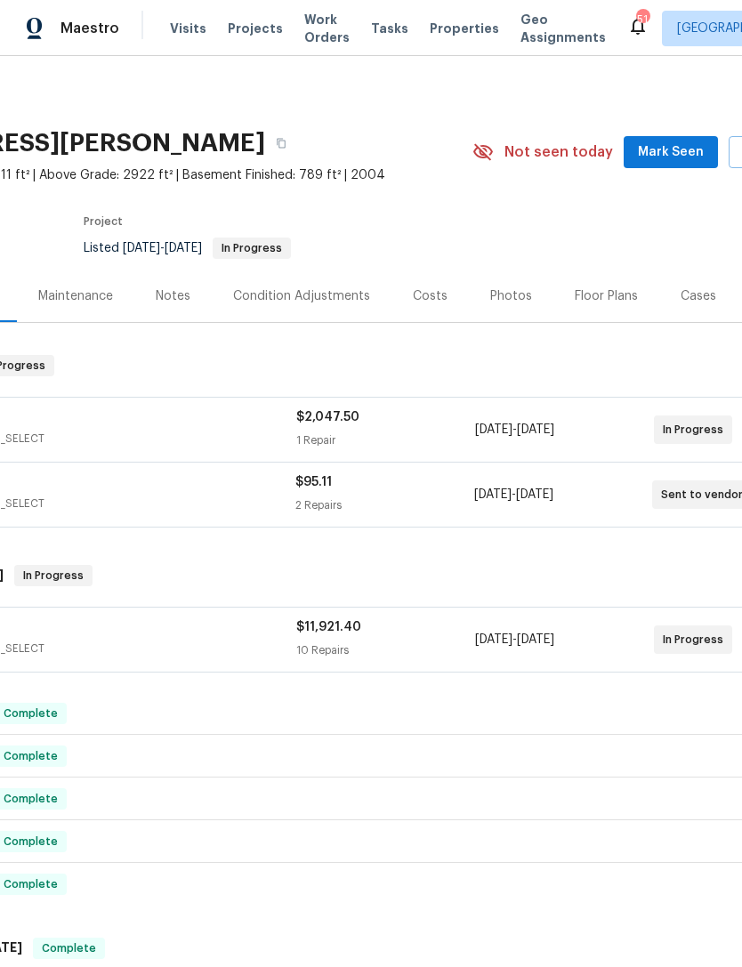
scroll to position [0, 0]
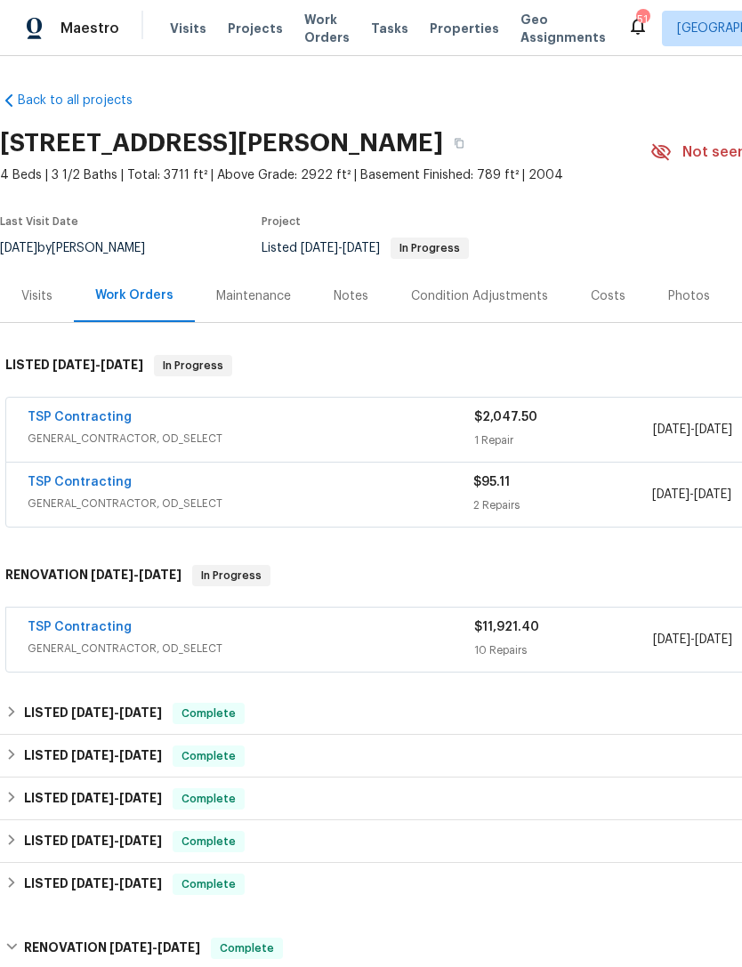
click at [264, 421] on div "TSP Contracting" at bounding box center [251, 418] width 446 height 21
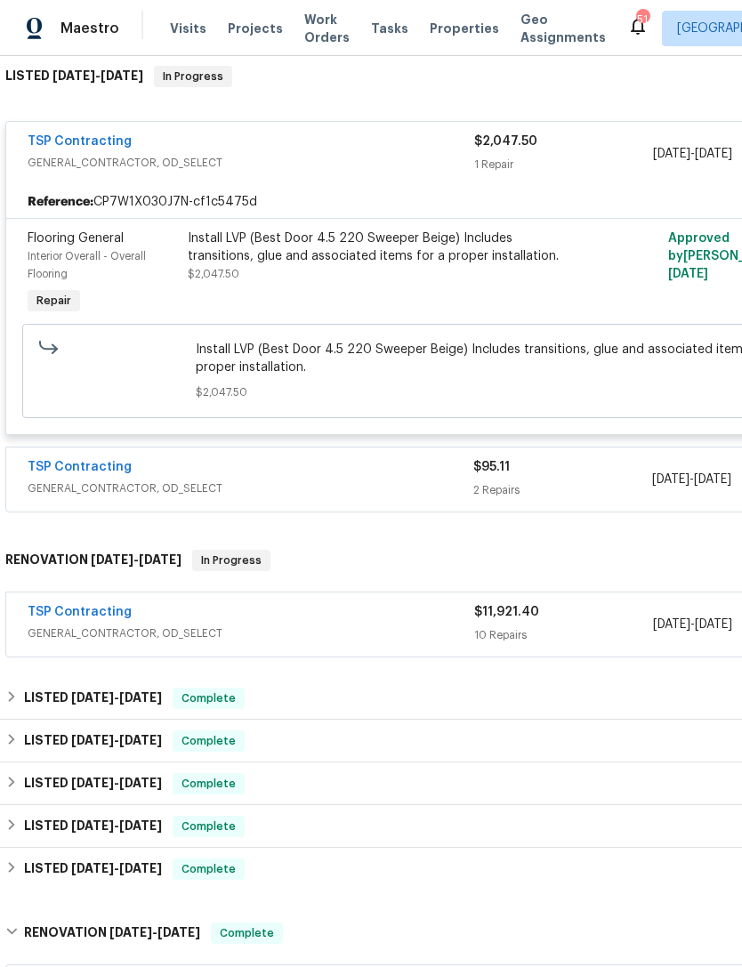
scroll to position [290, 0]
click at [310, 623] on div "TSP Contracting" at bounding box center [251, 612] width 446 height 21
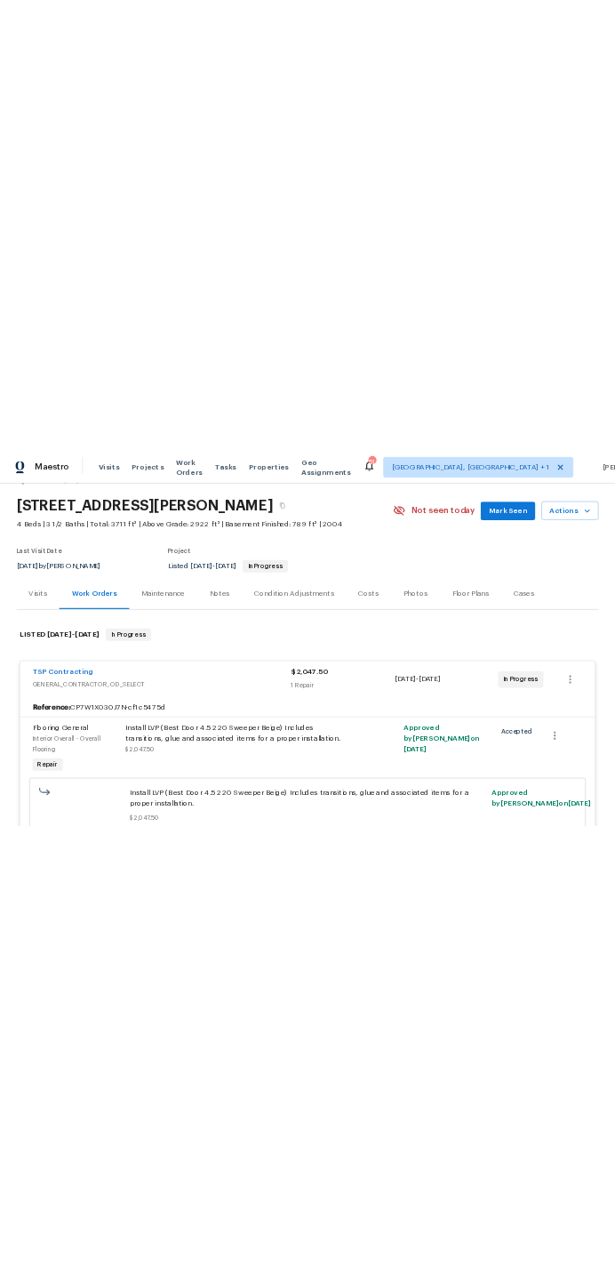
scroll to position [49, 0]
